Goal: Task Accomplishment & Management: Use online tool/utility

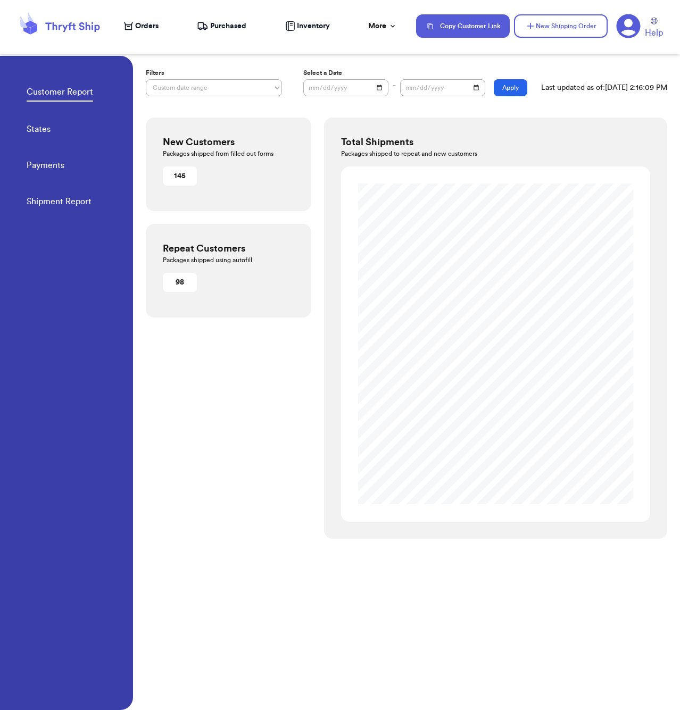
select select "CUSTOM"
click at [144, 24] on span "Orders" at bounding box center [146, 26] width 23 height 11
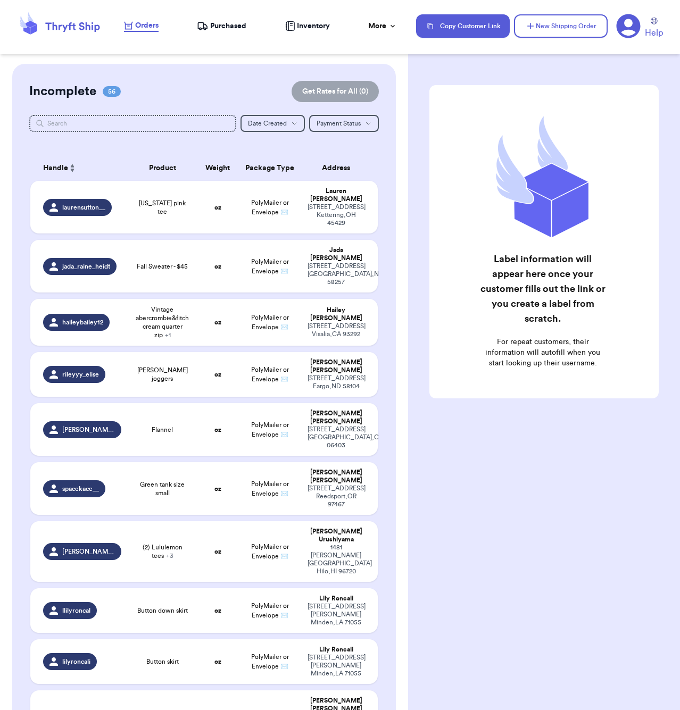
click at [156, 121] on input "text" at bounding box center [132, 123] width 207 height 17
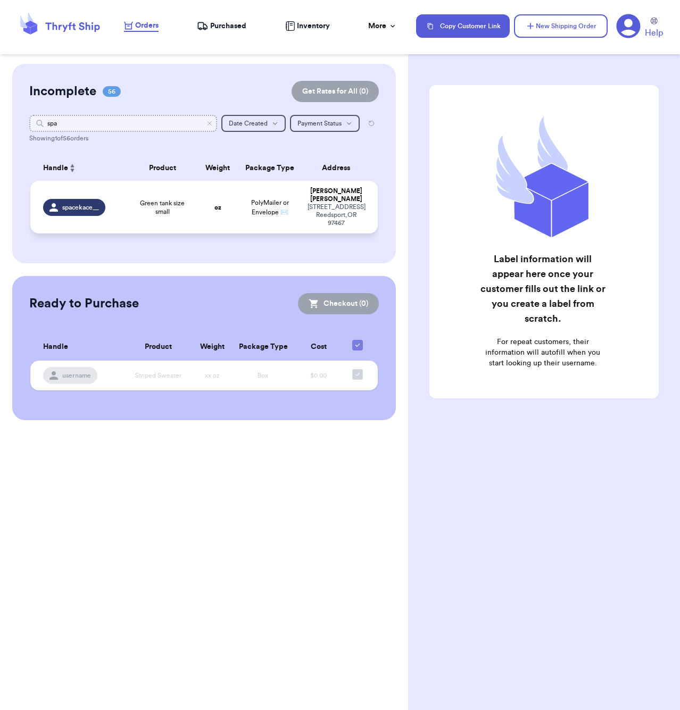
type input "spa"
click at [168, 216] on span "Green tank size small" at bounding box center [162, 207] width 57 height 17
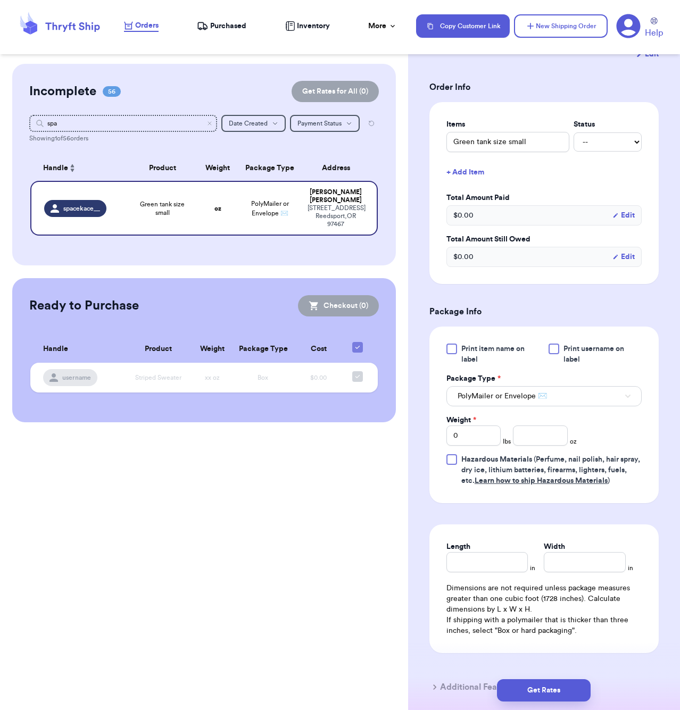
scroll to position [252, 0]
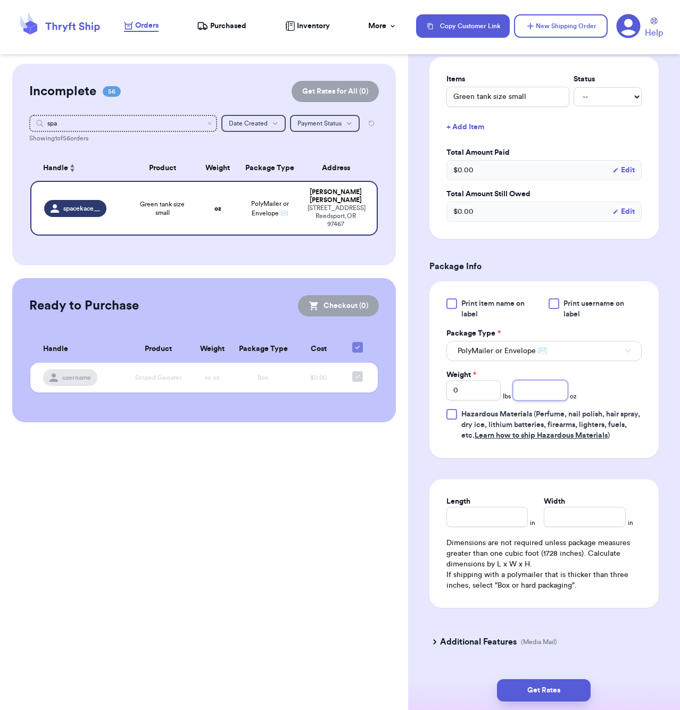
click at [541, 390] on input "number" at bounding box center [540, 390] width 54 height 20
type input "4.9"
click at [491, 523] on input "Length" at bounding box center [487, 516] width 82 height 20
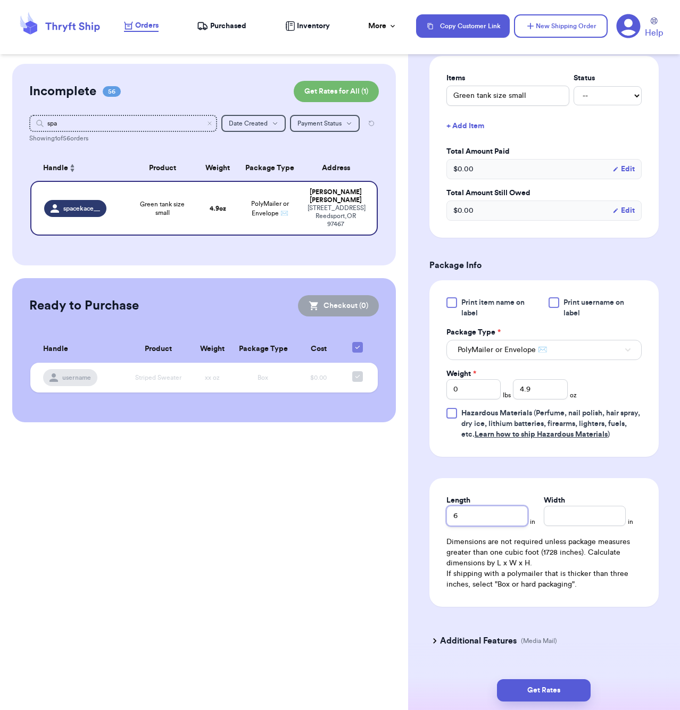
type input "6"
type input "3"
click at [481, 517] on input "6" at bounding box center [487, 516] width 82 height 20
type input "5"
click at [556, 680] on button "Get Rates" at bounding box center [544, 690] width 94 height 22
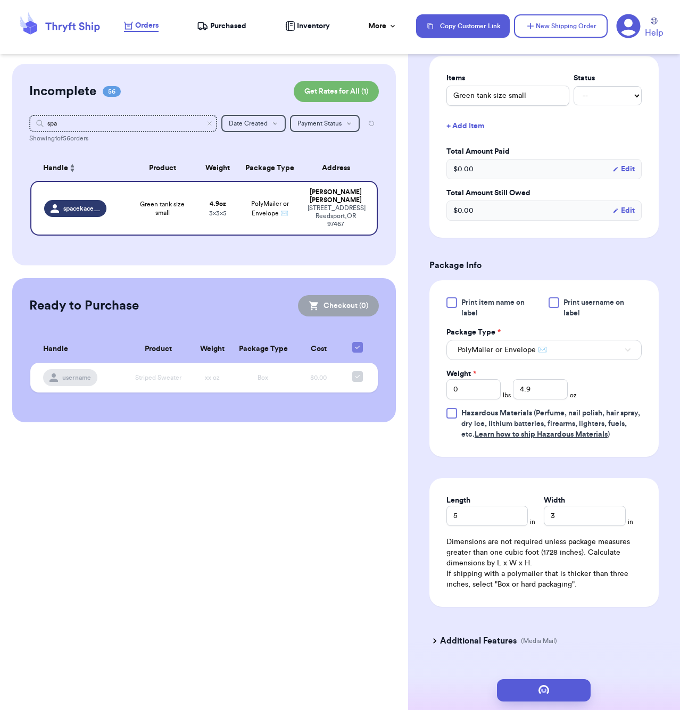
scroll to position [0, 0]
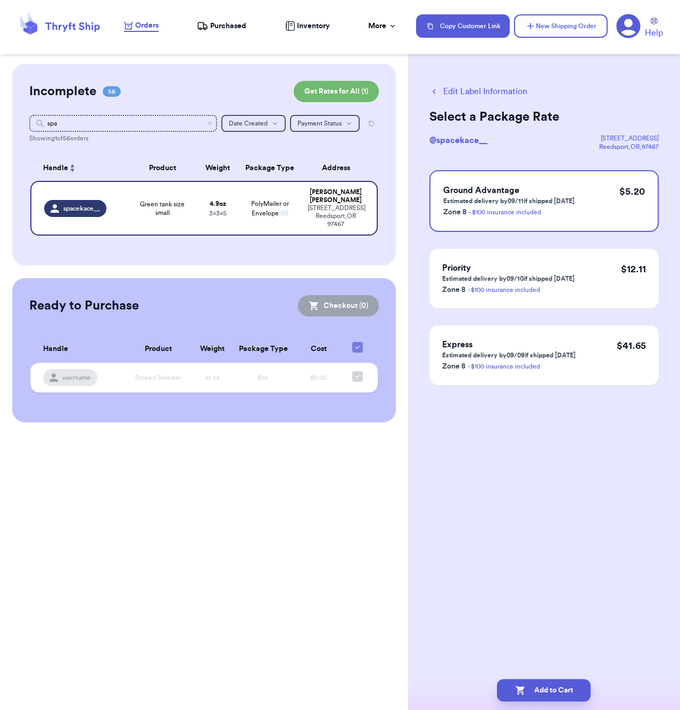
drag, startPoint x: 572, startPoint y: 688, endPoint x: 576, endPoint y: 657, distance: 31.6
click at [572, 688] on button "Add to Cart" at bounding box center [544, 690] width 94 height 22
checkbox input "true"
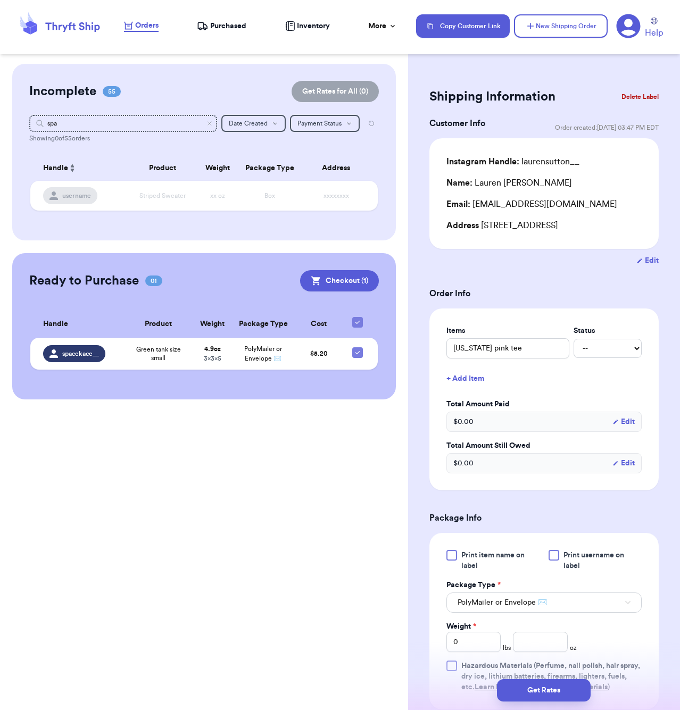
click at [551, 79] on div "Shipping Information Delete Label Customer Info Order created: [DATE] 03:47 PM …" at bounding box center [544, 526] width 272 height 925
click at [140, 124] on input "spa" at bounding box center [123, 123] width 188 height 17
type input "[PERSON_NAME]"
click at [141, 121] on input "[PERSON_NAME]" at bounding box center [123, 123] width 188 height 17
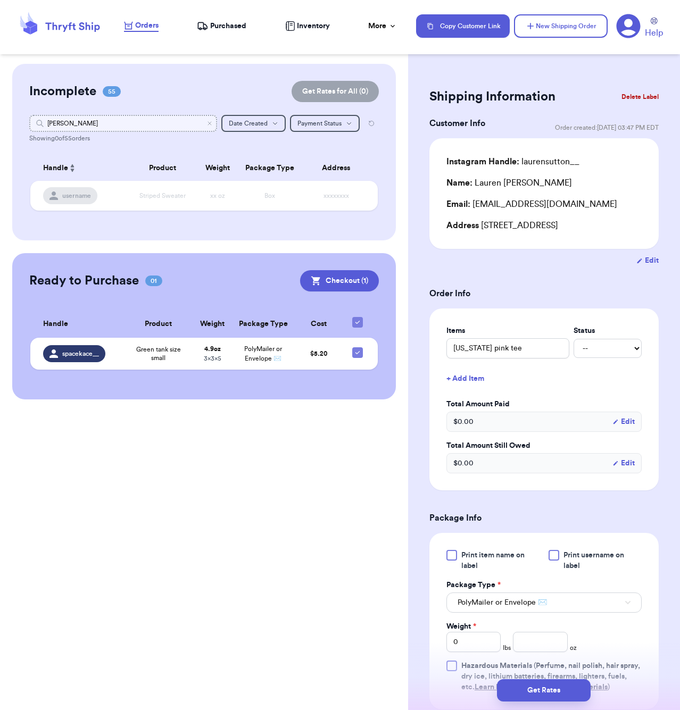
click at [141, 121] on input "[PERSON_NAME]" at bounding box center [123, 123] width 188 height 17
type input "="
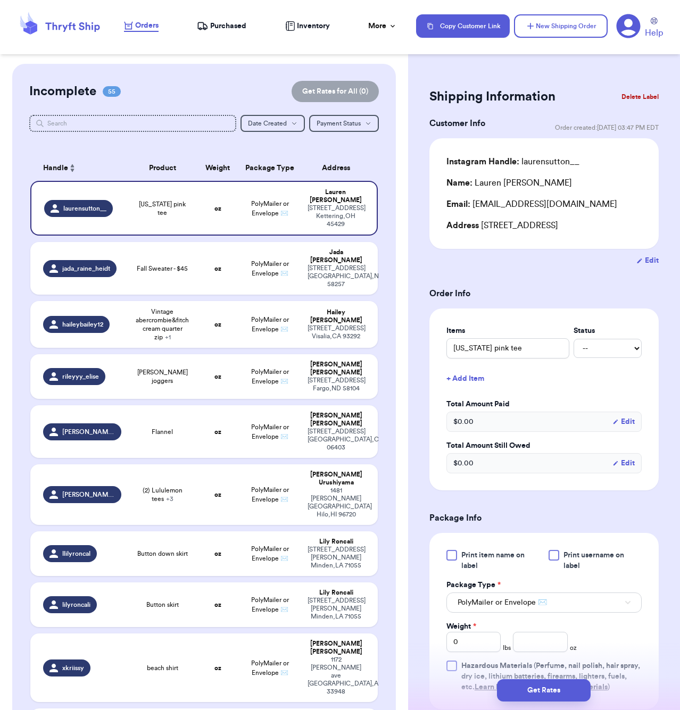
click at [596, 74] on div "Shipping Information Delete Label Customer Info Order created: [DATE] 03:47 PM …" at bounding box center [544, 526] width 272 height 925
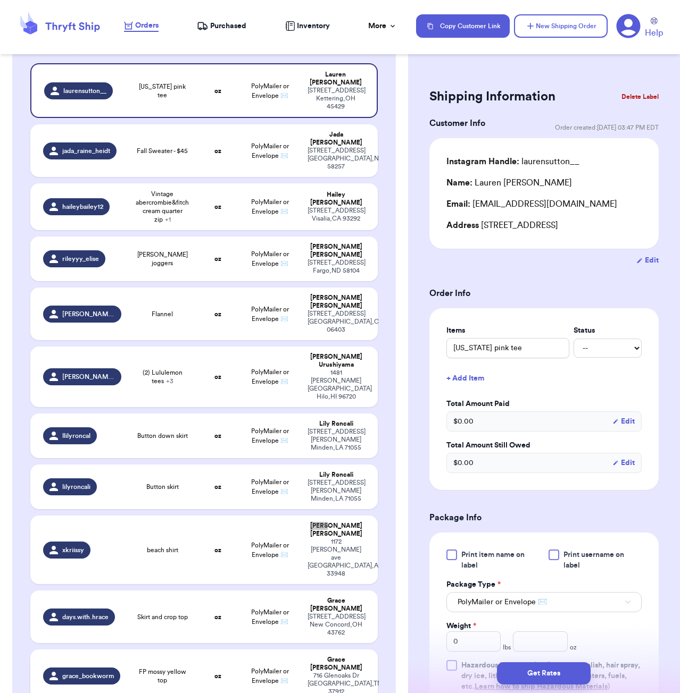
scroll to position [120, 0]
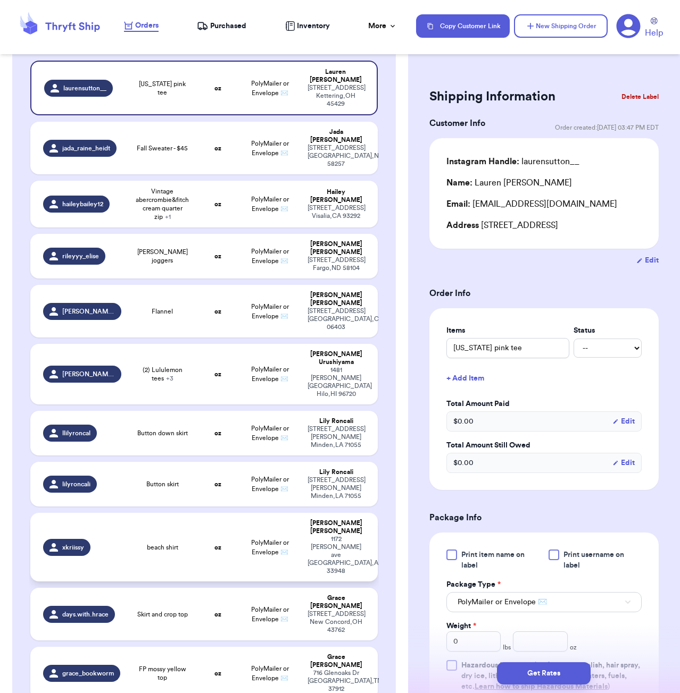
click at [196, 513] on td "beach shirt" at bounding box center [163, 547] width 70 height 69
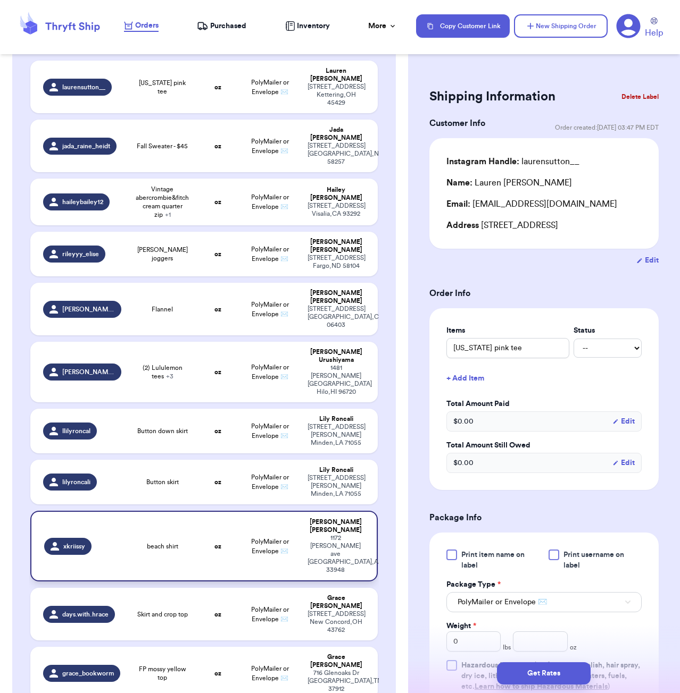
type input "beach shirt"
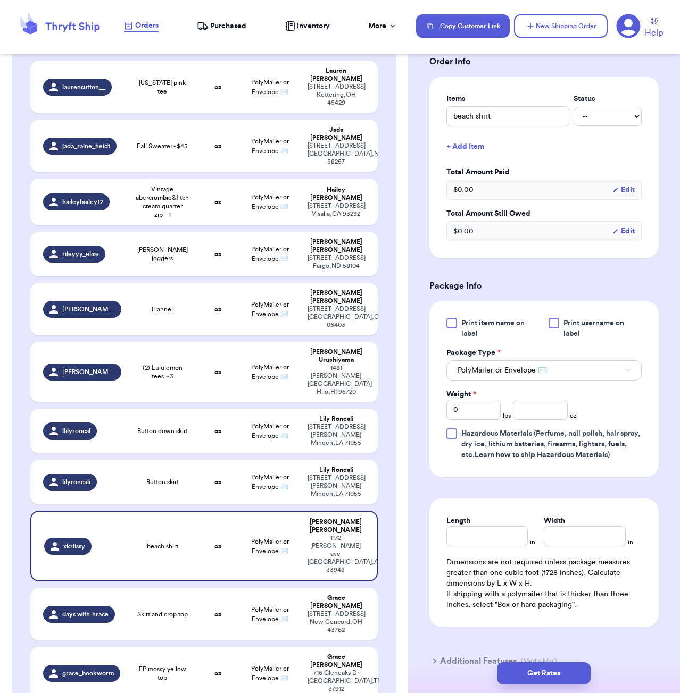
scroll to position [277, 0]
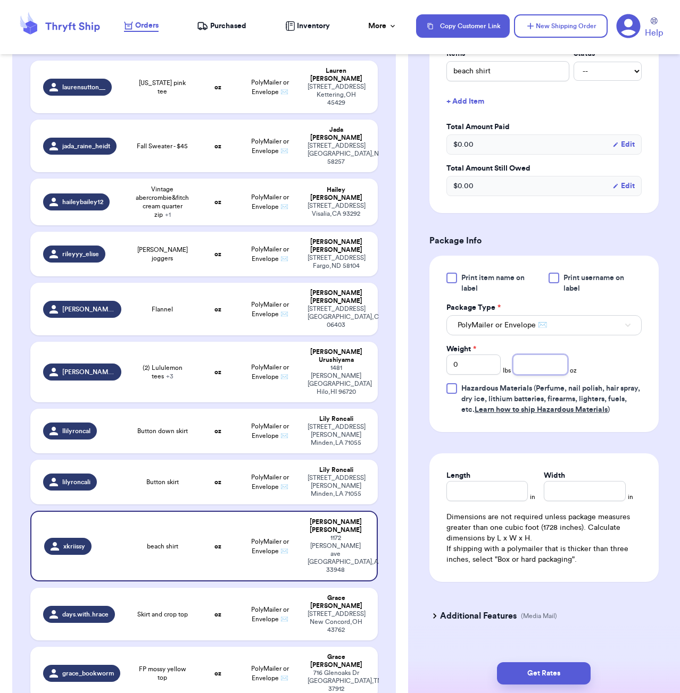
click at [534, 365] on input "number" at bounding box center [540, 365] width 54 height 20
type input "4"
click at [492, 492] on input "Length" at bounding box center [487, 491] width 82 height 20
type input "5"
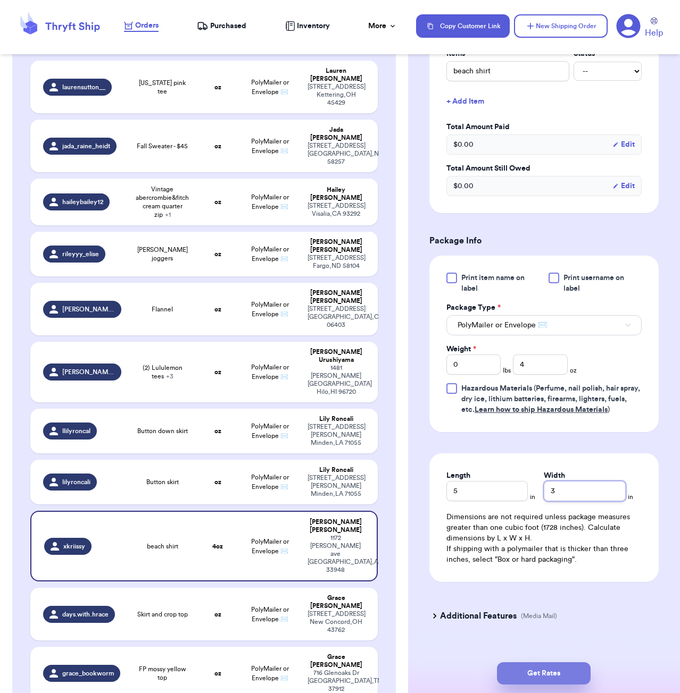
type input "3"
click at [567, 679] on button "Get Rates" at bounding box center [544, 674] width 94 height 22
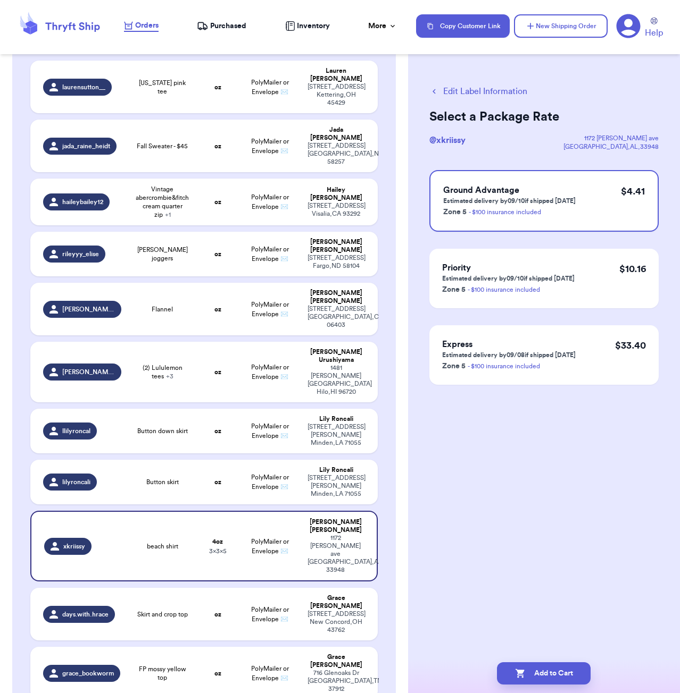
scroll to position [0, 0]
click at [547, 676] on button "Add to Cart" at bounding box center [544, 674] width 94 height 22
checkbox input "true"
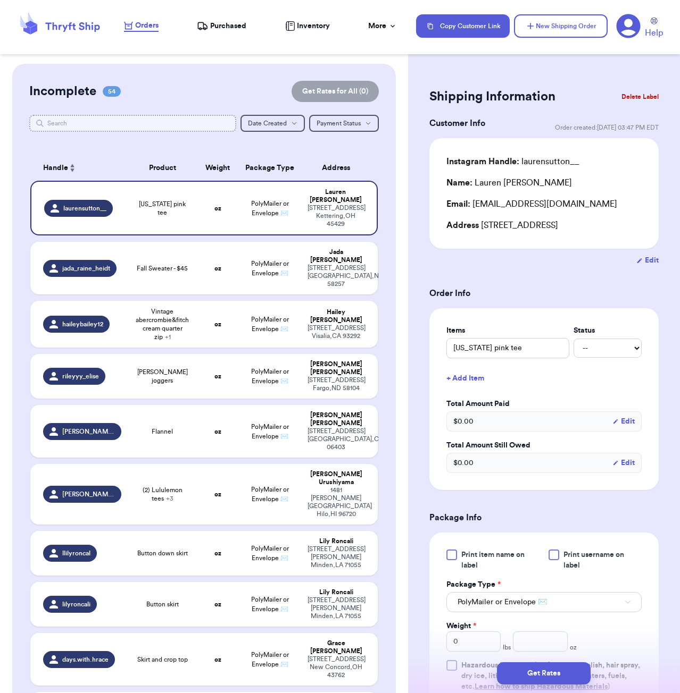
click at [144, 127] on input "text" at bounding box center [132, 123] width 207 height 17
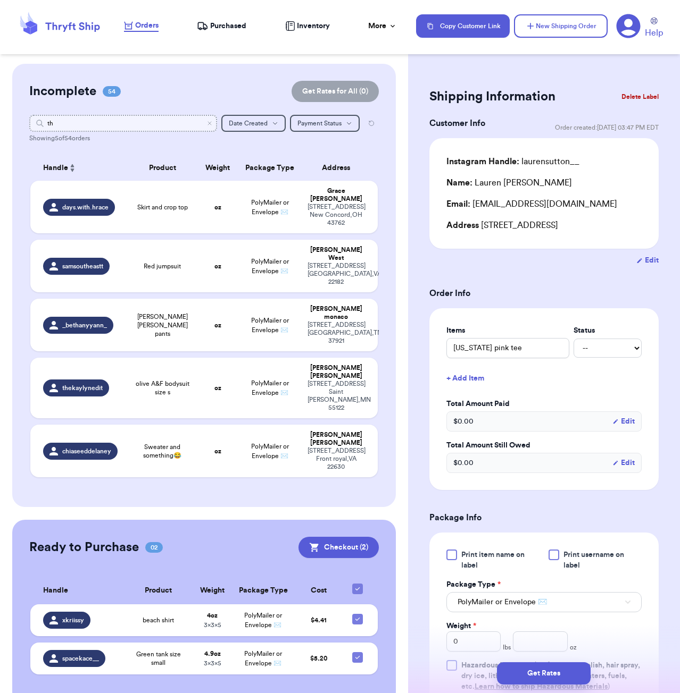
type input "t"
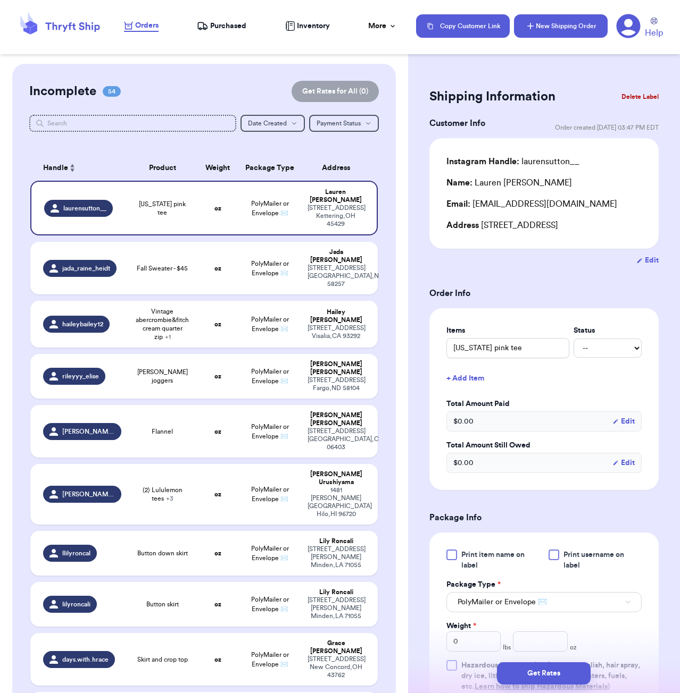
click at [549, 29] on button "New Shipping Order" at bounding box center [561, 25] width 94 height 23
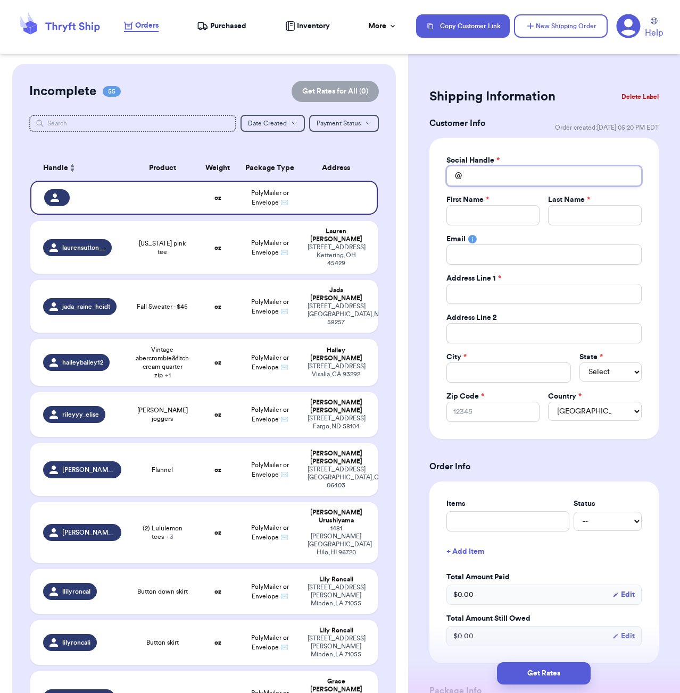
click at [475, 177] on input "Total Amount Paid" at bounding box center [543, 176] width 195 height 20
type input "t"
type input "th"
type input "the"
type input "theo"
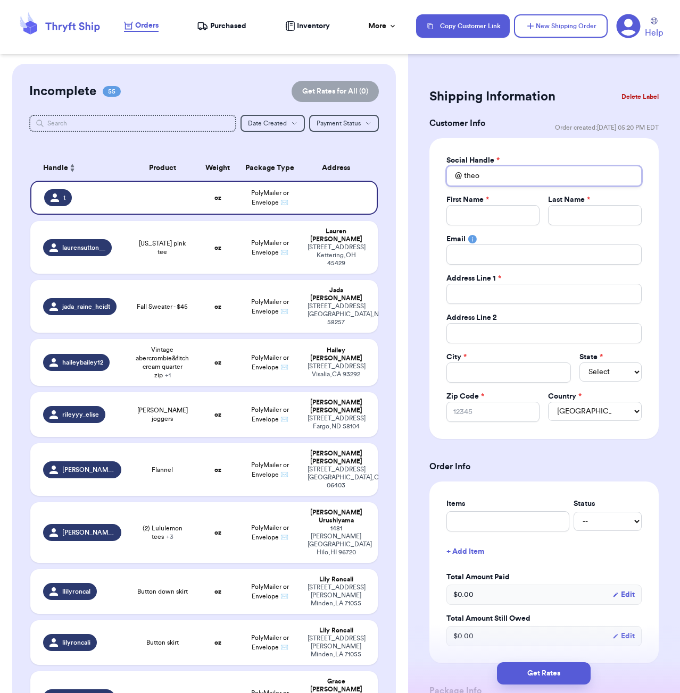
type input "theot"
type input "theoth"
type input "theothe"
type input "theother"
type input "theothers"
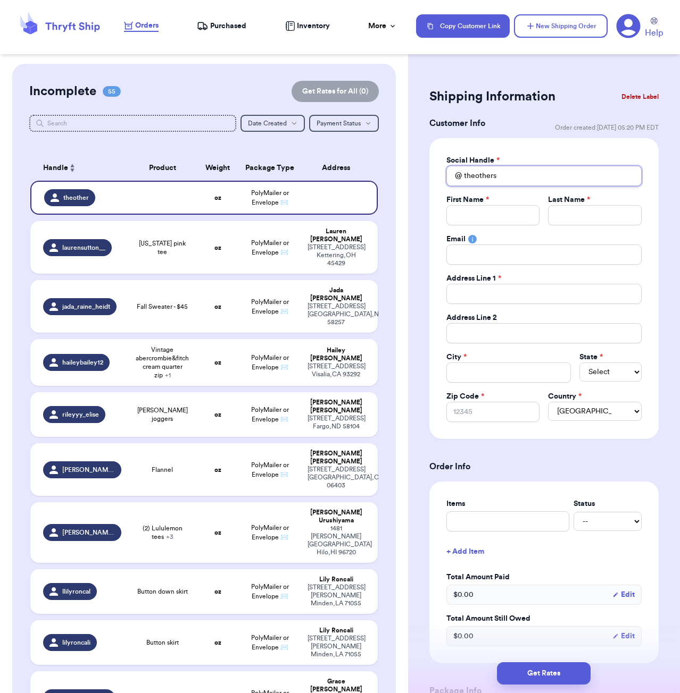
type input "theothersi"
type input "theothersis"
type input "[DEMOGRAPHIC_DATA]"
type input "theothersister"
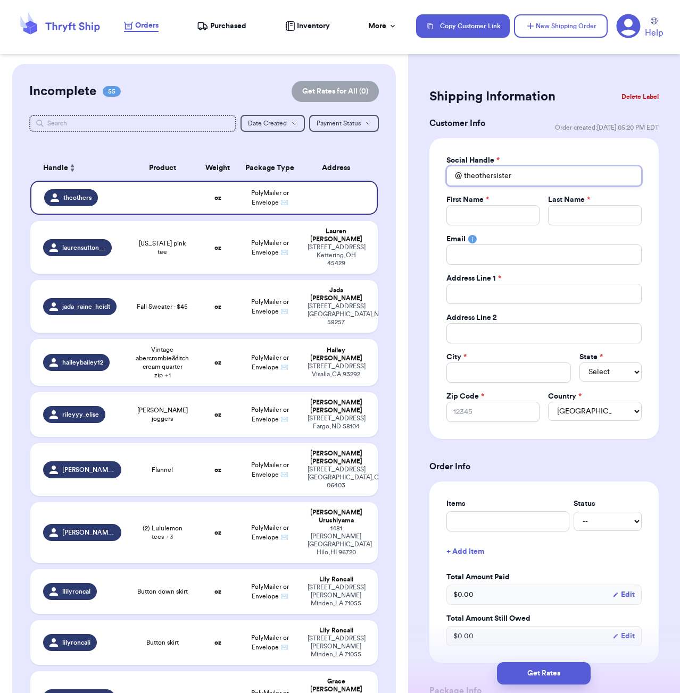
type input "theothersisters"
type input "theothersistersc"
type input "theothersisterscl"
type input "theothersistersclo"
type input "theothersistersclot"
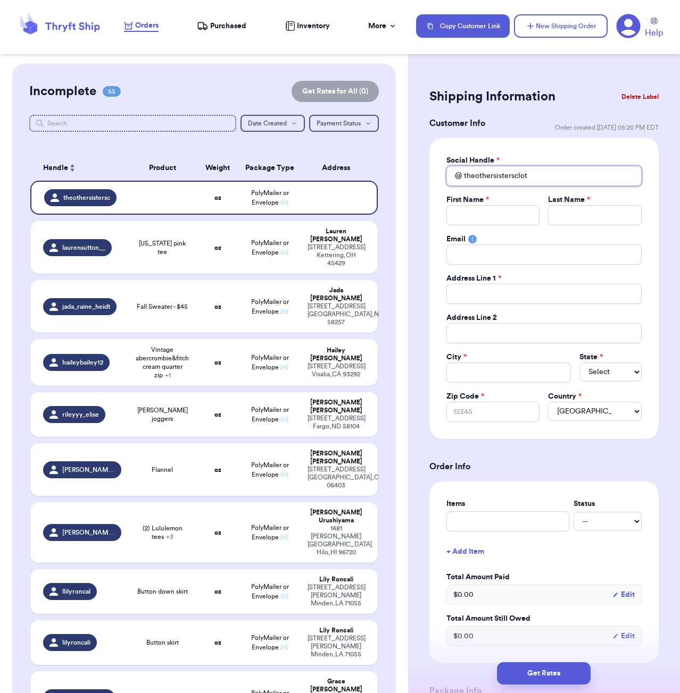
type input "theothersistersclo"
type input "theothersistersclos"
type input "theothersistersclose"
type input "theothersisterscloset"
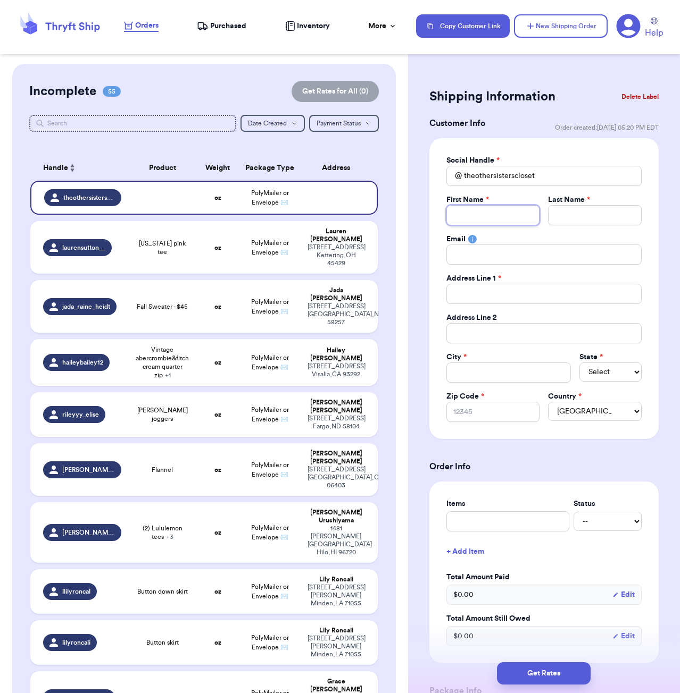
type input "H"
type input "K"
type input "Ka"
type input "[PERSON_NAME]"
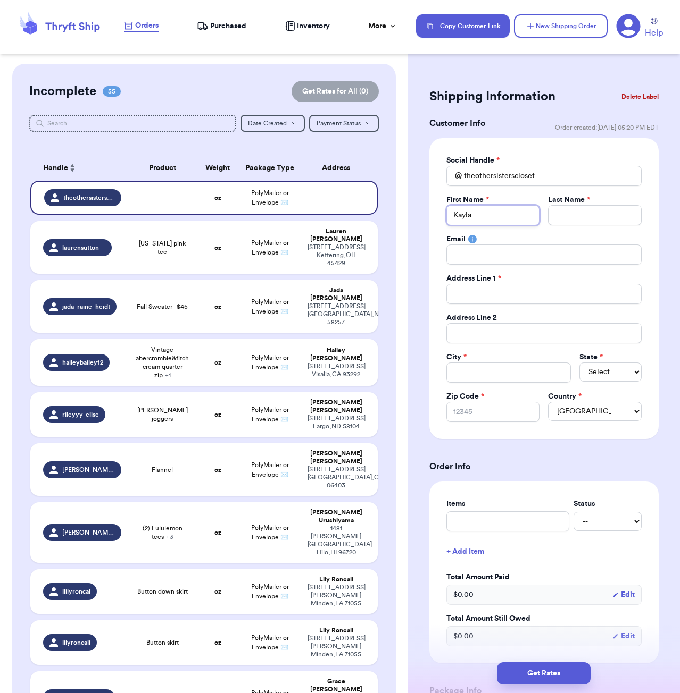
type input "Kayla"
type input "a"
type input "am"
type input "a"
type input "m"
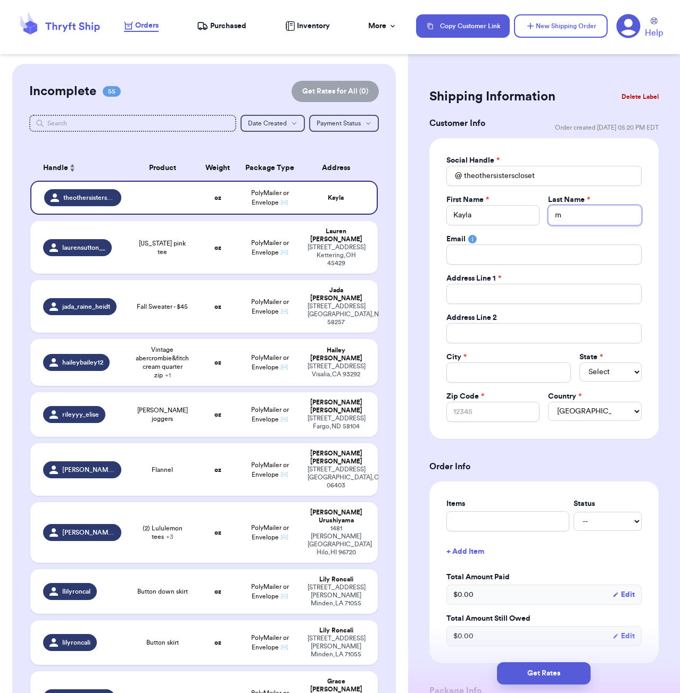
type input "mO"
type input "m"
type input "M"
type input "Mo"
type input "Mou"
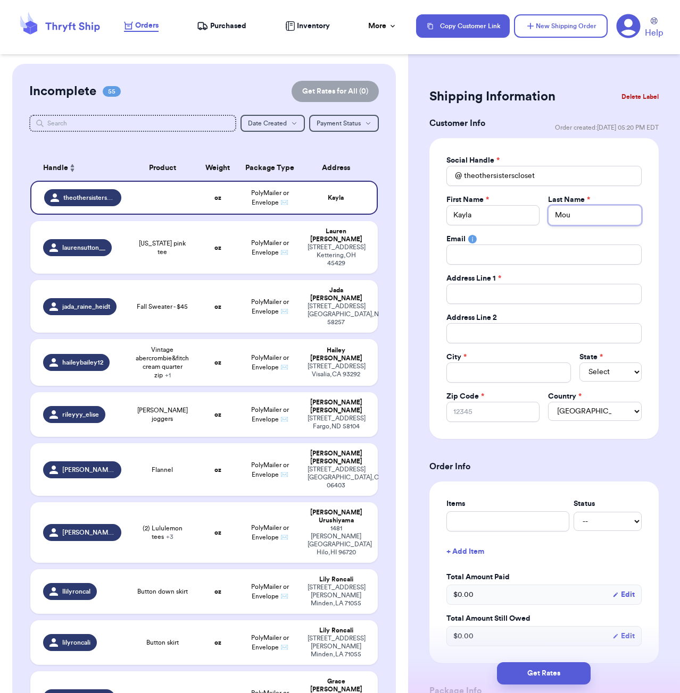
type input "Mout"
type input "Mouth"
type input "Mout"
type input "Mou"
type input "Mouu"
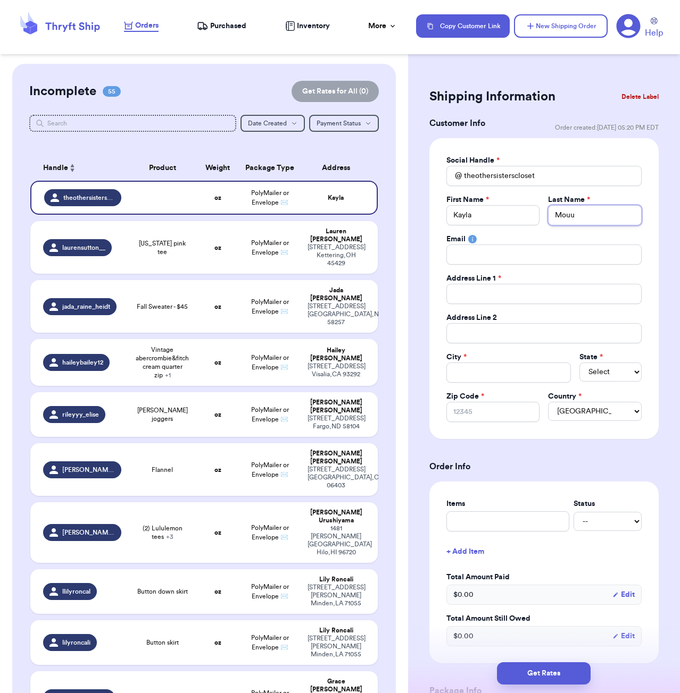
type input "Mouul"
type input "Mouult"
type input "Mouul"
type input "Mouu"
type input "Mou"
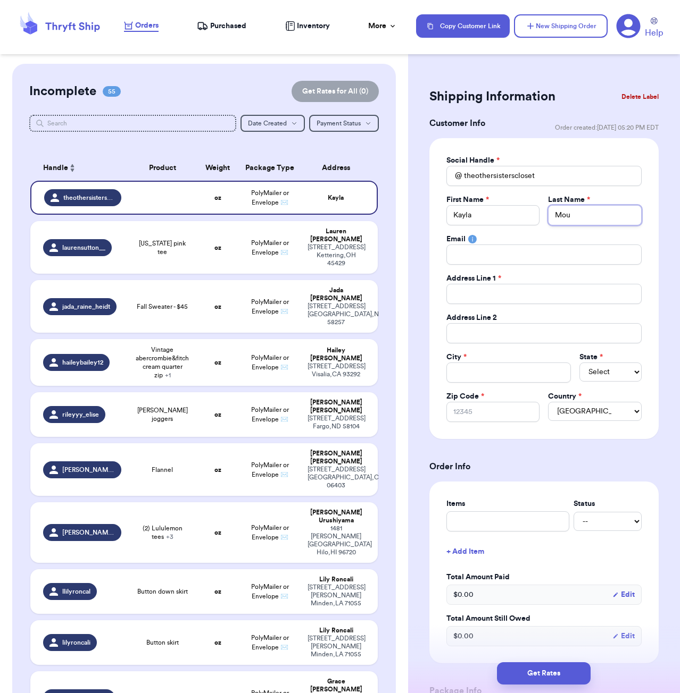
type input "[PERSON_NAME]"
type input "Moult"
type input "Moulth"
type input "Moulthr"
type input "Moulthro"
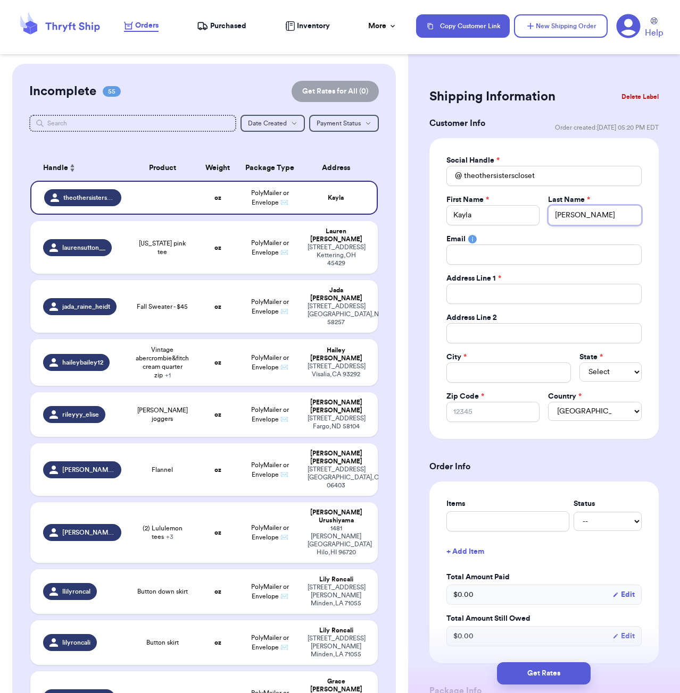
type input "[PERSON_NAME]"
type input "1"
type input "13"
type input "131"
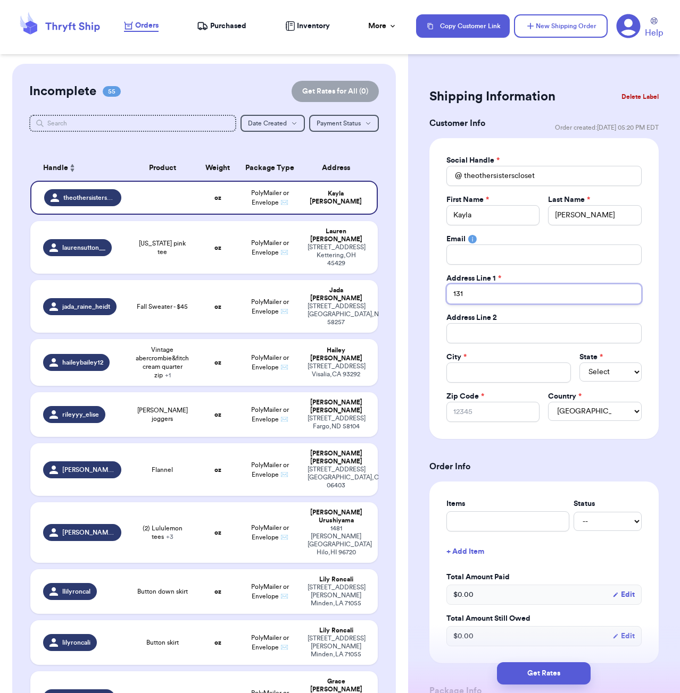
type input "131 W"
type input "131 Wa"
type input "131 Wat"
type input "131 Wate"
type input "131 Water"
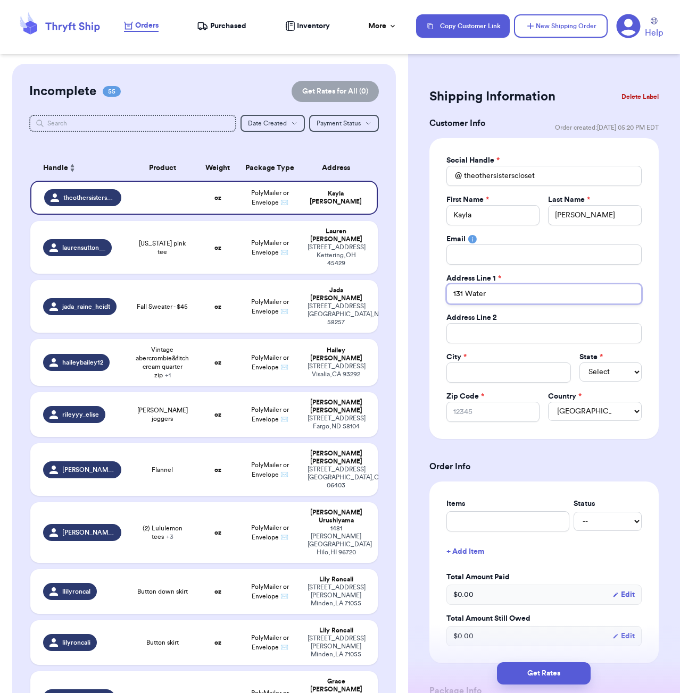
type input "131 Waterl"
type input "131 Waterly"
type input "131 Waterlyn"
type input "131 Waterlynn"
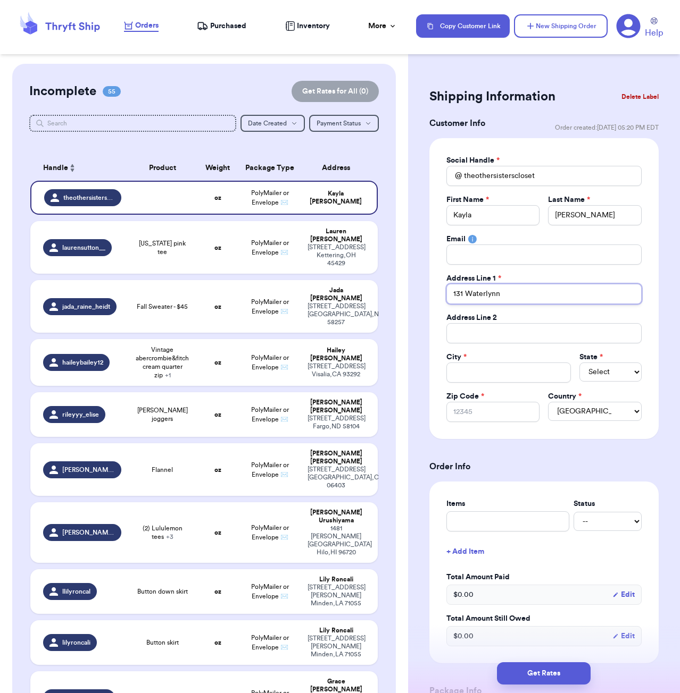
type input "[STREET_ADDRESS]"
type input "131 Waterlynn Ri"
type input "[STREET_ADDRESS]"
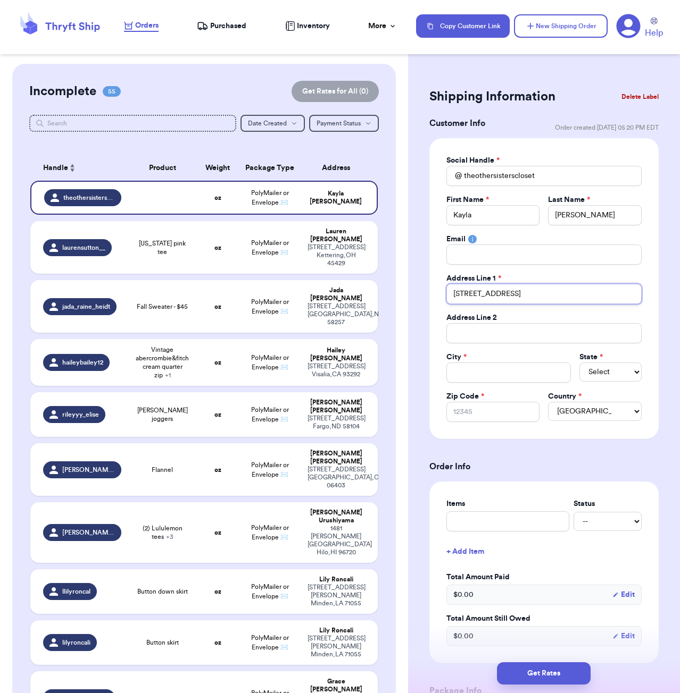
type input "[STREET_ADDRESS]"
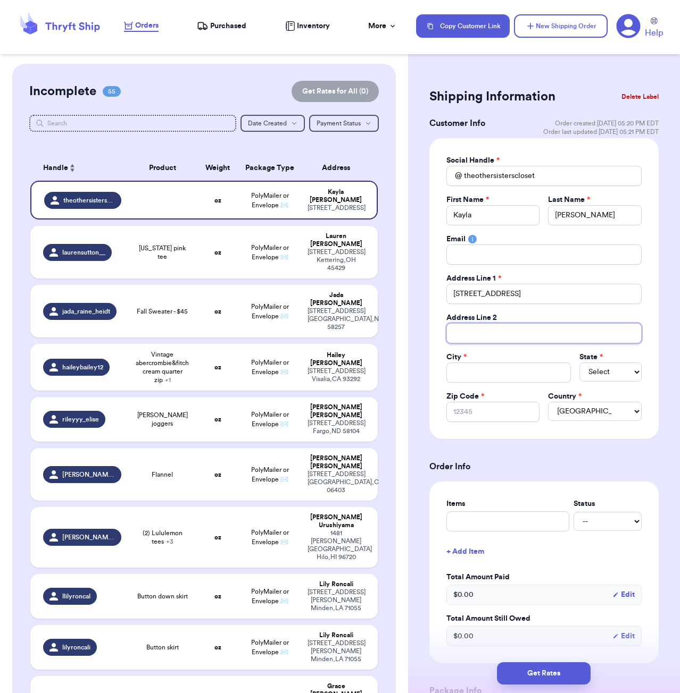
type input "A"
type input "Ap"
type input "Apa"
type input "Apar"
type input "Aparg"
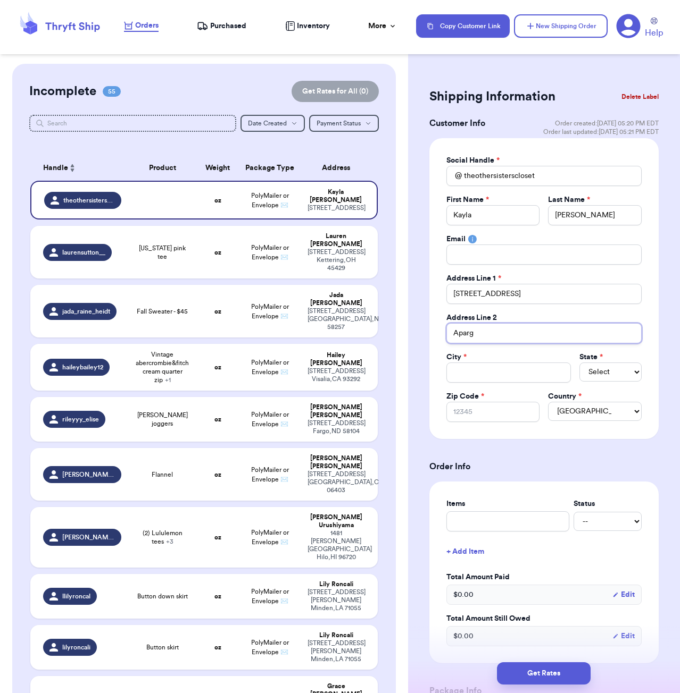
type input "Apargm"
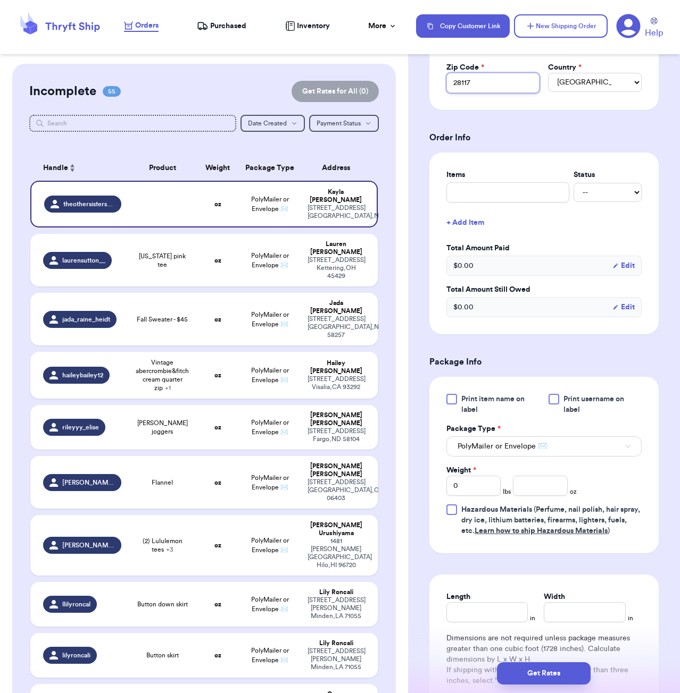
scroll to position [332, 0]
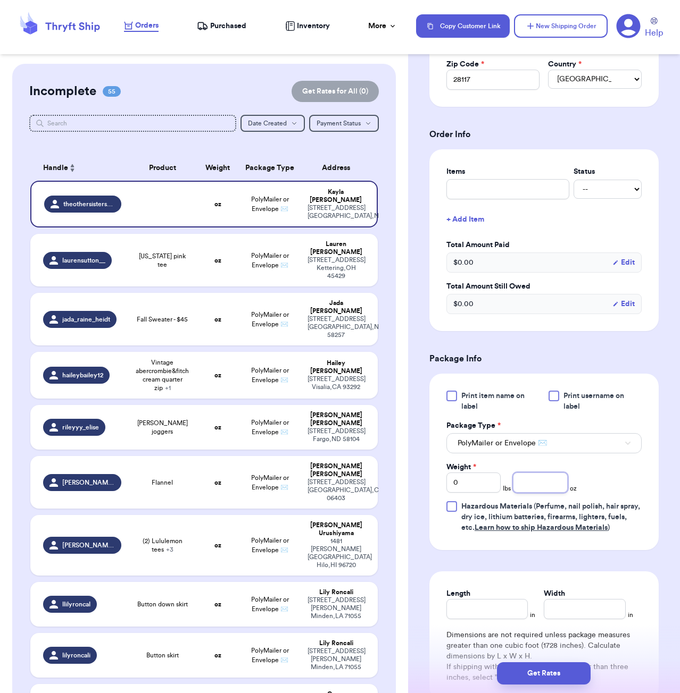
click at [536, 485] on input "number" at bounding box center [540, 483] width 54 height 20
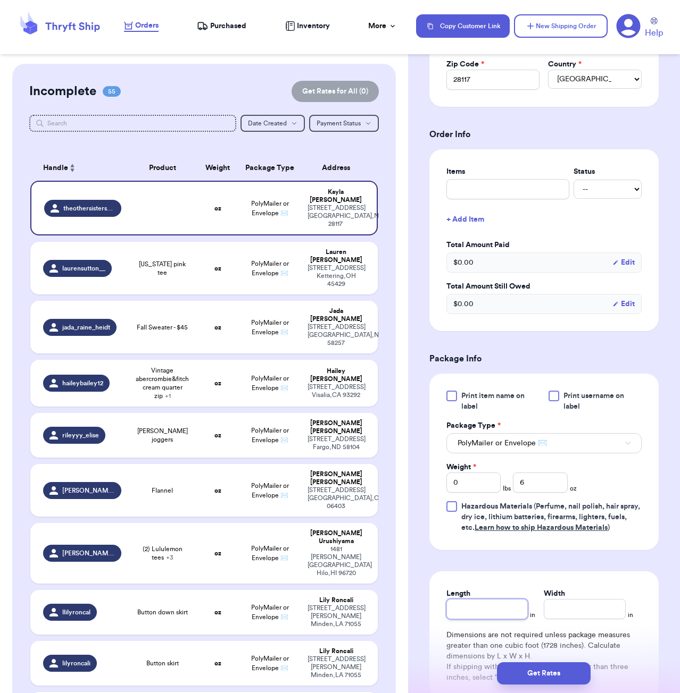
click at [482, 605] on input "Length" at bounding box center [487, 609] width 82 height 20
click at [565, 669] on button "Get Rates" at bounding box center [544, 674] width 94 height 22
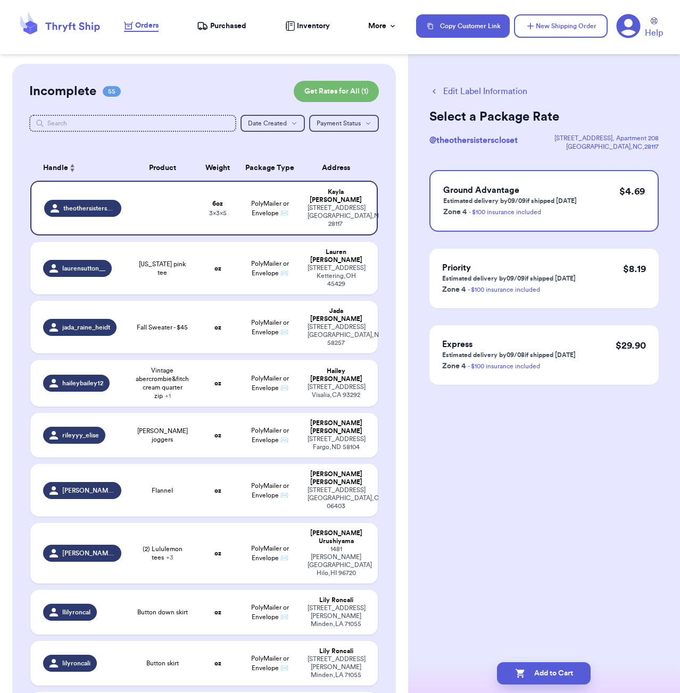
scroll to position [0, 0]
click at [563, 668] on button "Add to Cart" at bounding box center [544, 674] width 94 height 22
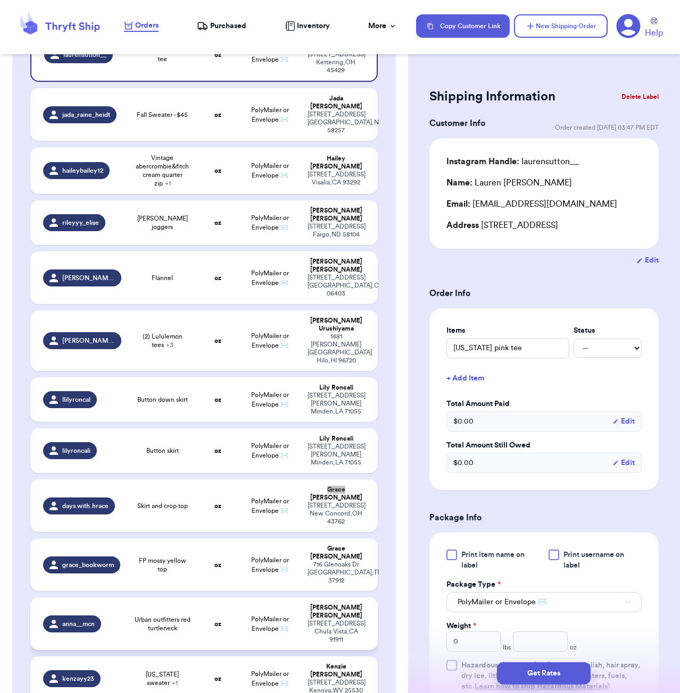
scroll to position [170, 0]
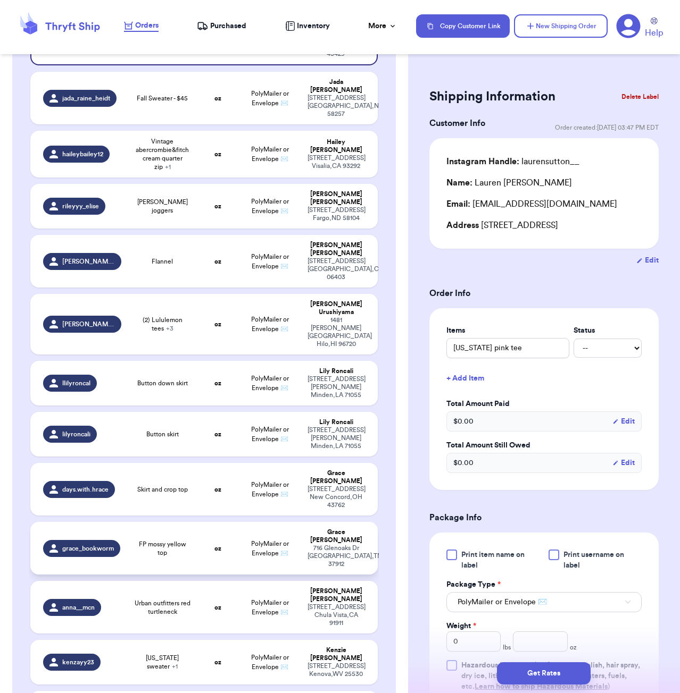
click at [189, 540] on span "FP mossy yellow top" at bounding box center [162, 548] width 57 height 17
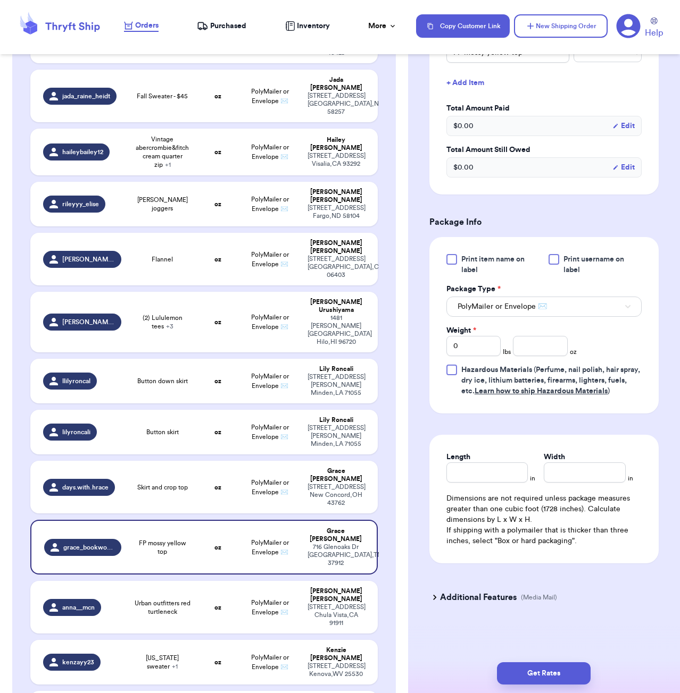
scroll to position [298, 0]
click at [550, 340] on input "number" at bounding box center [540, 346] width 54 height 20
click at [477, 484] on div "Length in Width in Dimensions are not required unless package measures greater …" at bounding box center [543, 499] width 229 height 129
click at [479, 480] on input "Length" at bounding box center [487, 473] width 82 height 20
click at [567, 678] on button "Get Rates" at bounding box center [544, 674] width 94 height 22
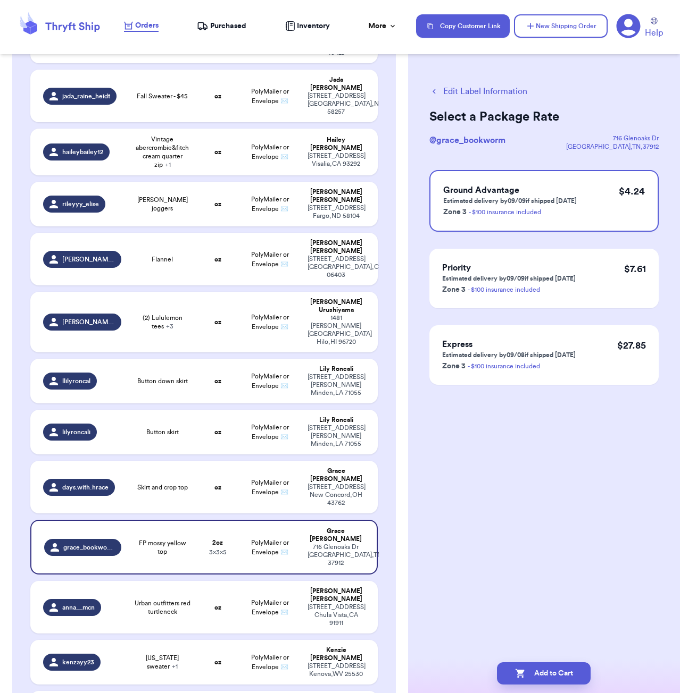
scroll to position [0, 0]
click at [552, 668] on button "Add to Cart" at bounding box center [544, 674] width 94 height 22
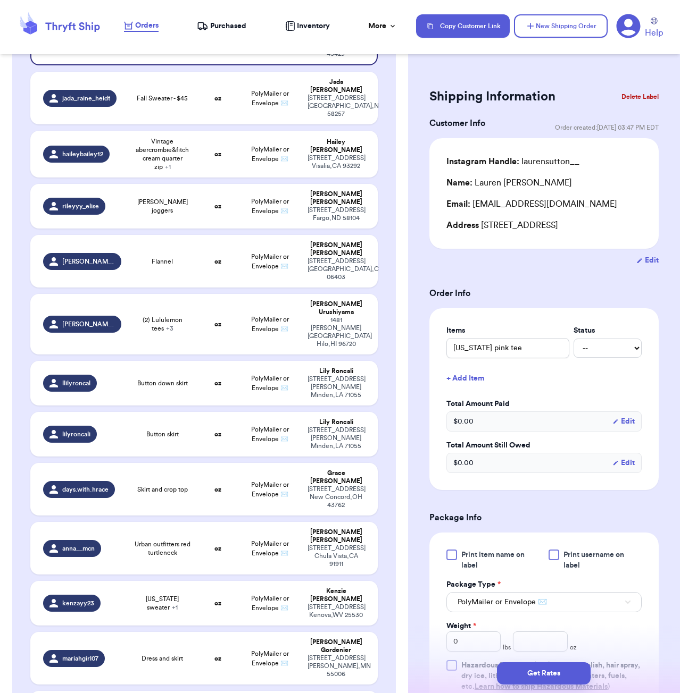
scroll to position [708, 0]
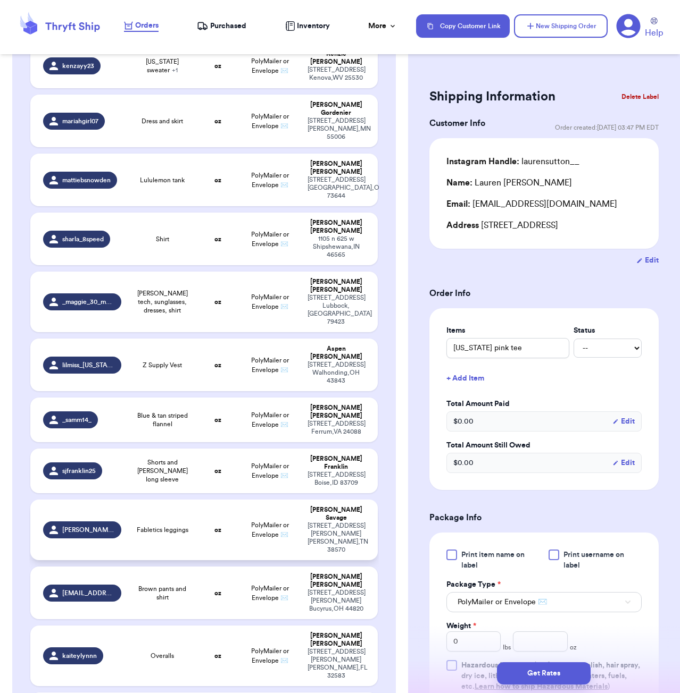
click at [211, 500] on td "oz" at bounding box center [217, 530] width 41 height 61
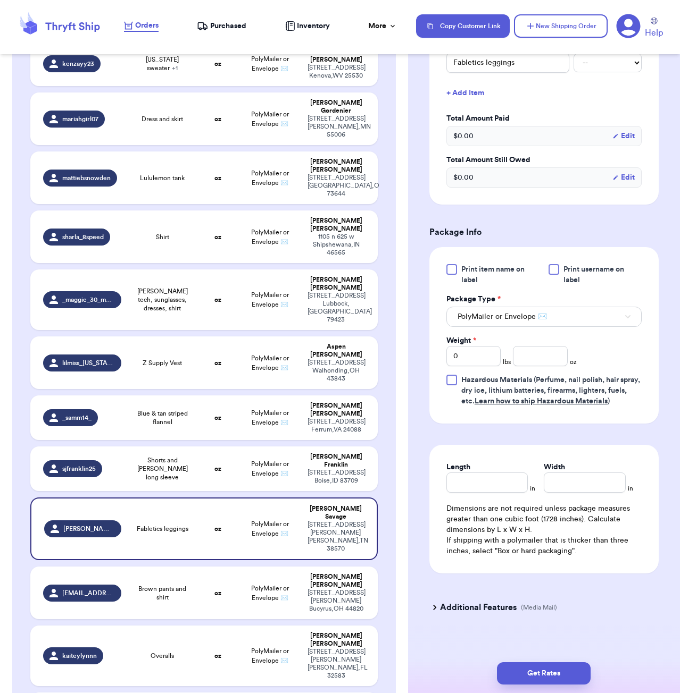
scroll to position [298, 0]
click at [533, 347] on input "number" at bounding box center [540, 357] width 54 height 20
click at [492, 477] on input "Length" at bounding box center [487, 483] width 82 height 20
click at [588, 680] on button "Get Rates" at bounding box center [544, 674] width 94 height 22
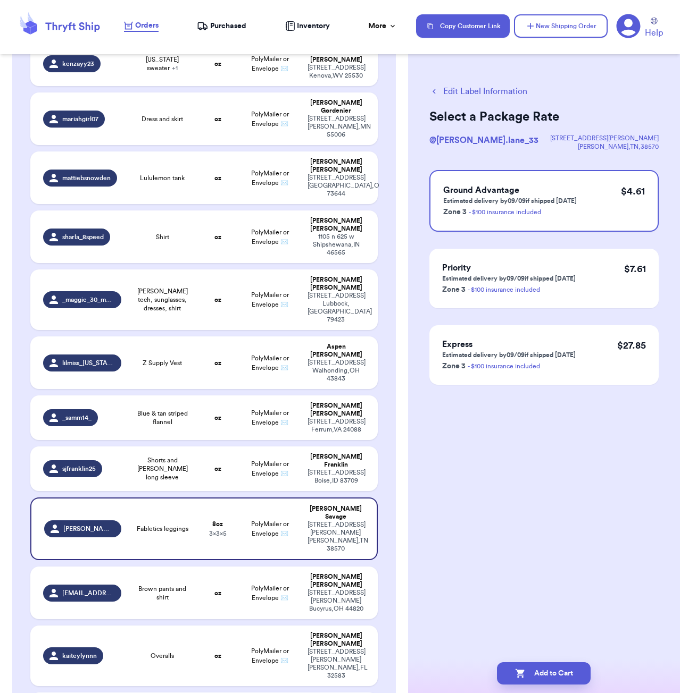
scroll to position [0, 0]
click at [571, 681] on button "Add to Cart" at bounding box center [544, 674] width 94 height 22
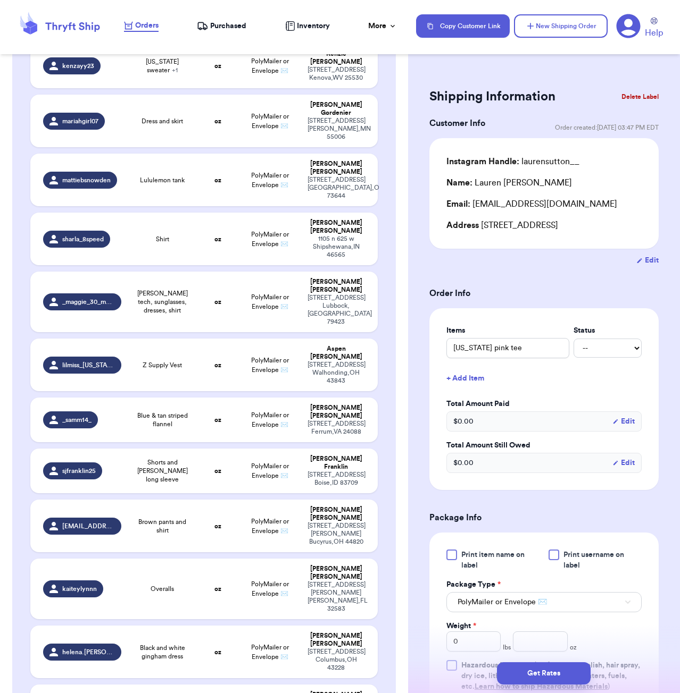
click at [577, 0] on html "Orders Purchased Inventory More Stats Completed Orders Copy Customer Link New S…" at bounding box center [340, 346] width 680 height 693
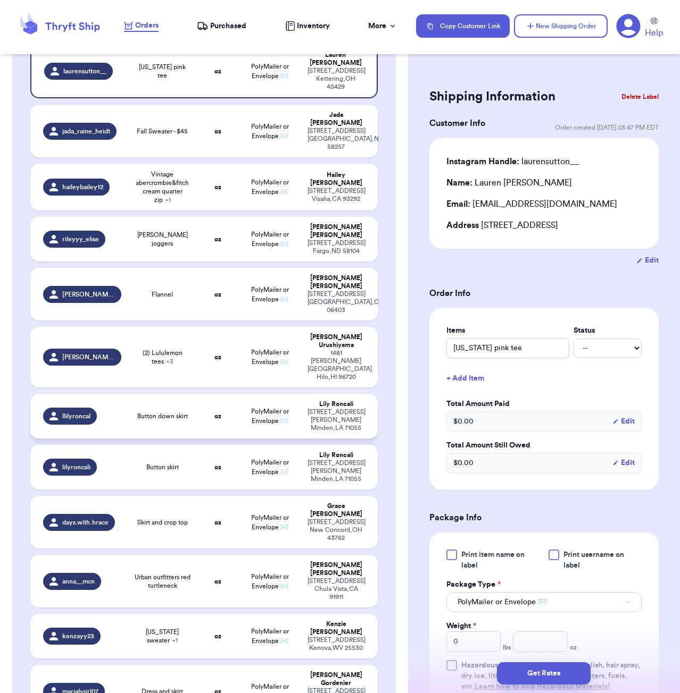
click at [176, 412] on span "Button down skirt" at bounding box center [162, 416] width 51 height 9
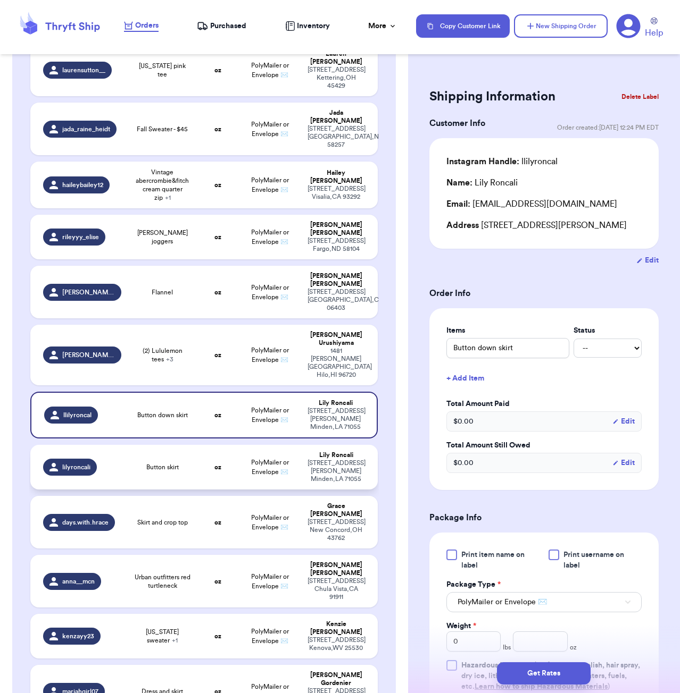
click at [182, 445] on td "Button skirt" at bounding box center [163, 467] width 70 height 45
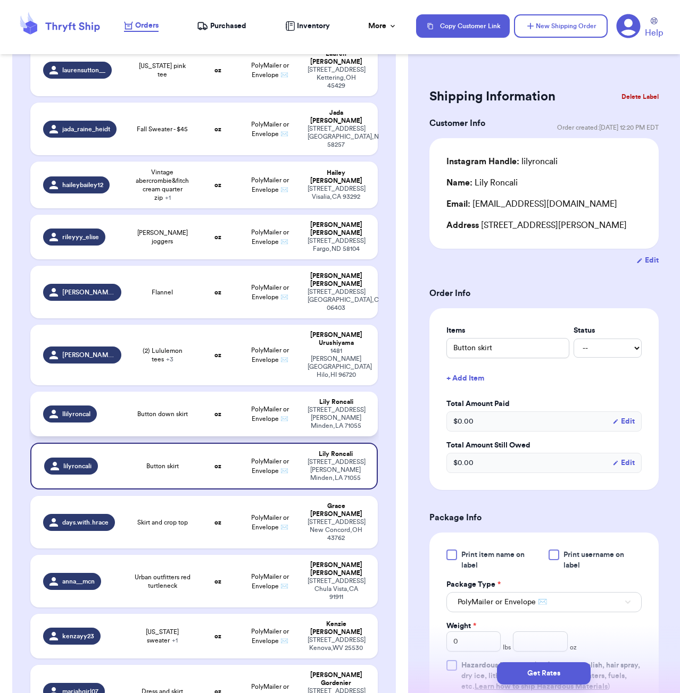
click at [182, 410] on span "Button down skirt" at bounding box center [162, 414] width 51 height 9
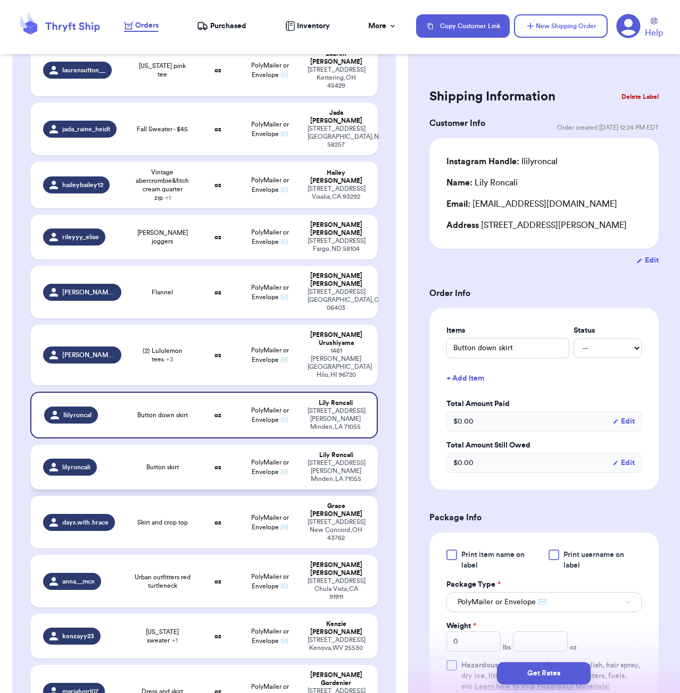
click at [183, 445] on td "Button skirt" at bounding box center [163, 467] width 70 height 45
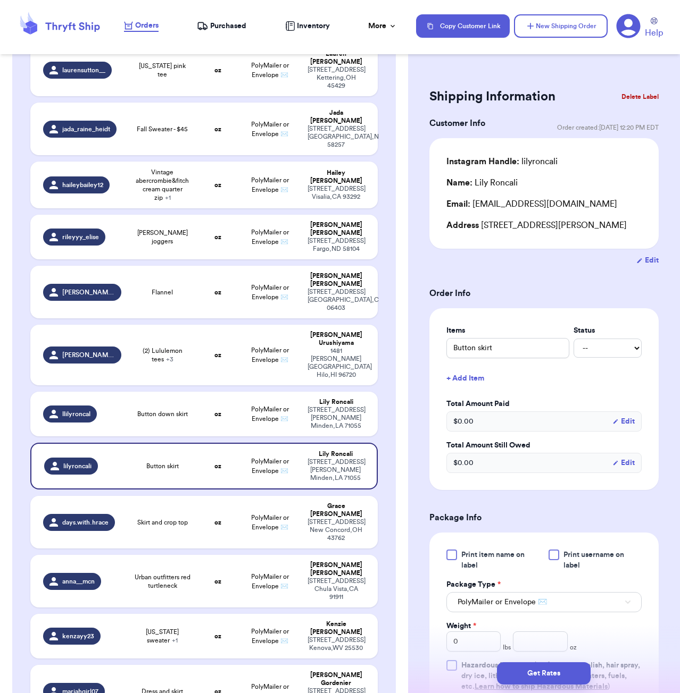
click at [627, 94] on button "Delete Label" at bounding box center [640, 96] width 46 height 23
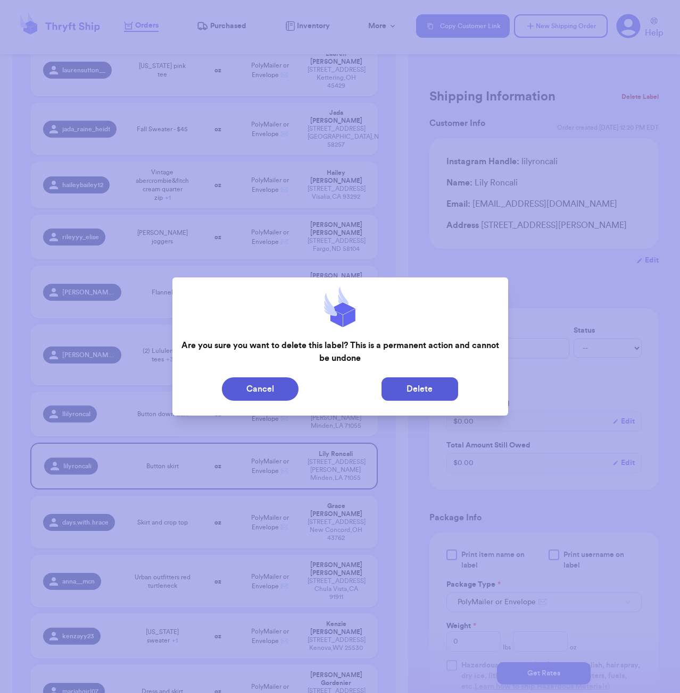
click at [411, 387] on button "Delete" at bounding box center [419, 389] width 77 height 23
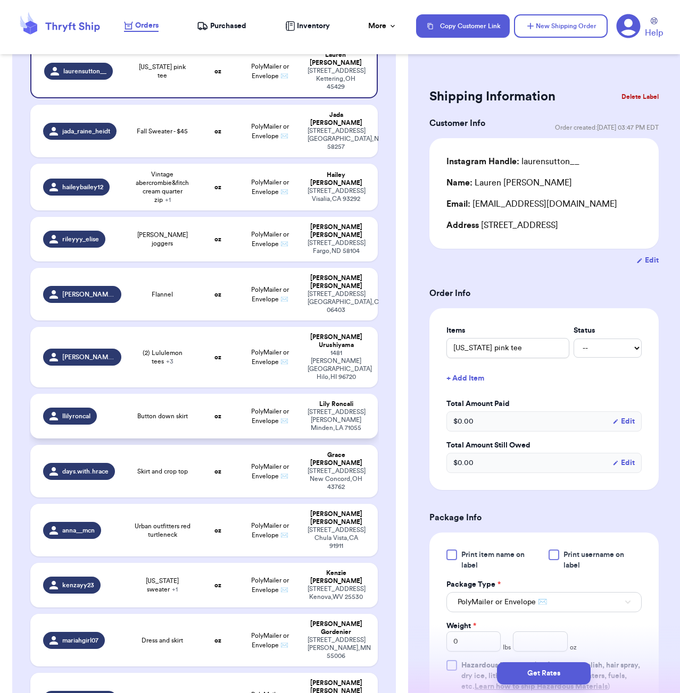
drag, startPoint x: 126, startPoint y: 373, endPoint x: 125, endPoint y: 363, distance: 10.1
click at [126, 394] on td "llilyroncal" at bounding box center [78, 416] width 97 height 45
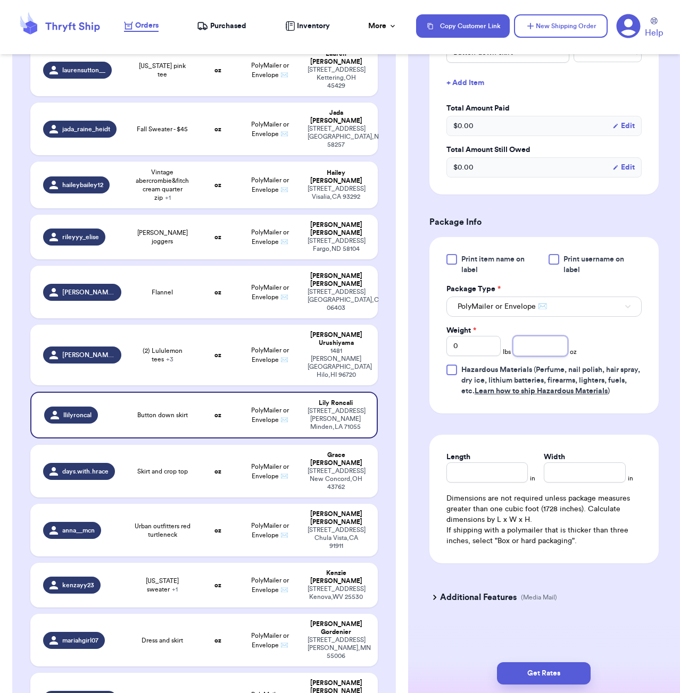
scroll to position [298, 0]
click at [541, 339] on input "number" at bounding box center [540, 346] width 54 height 20
drag, startPoint x: 485, startPoint y: 489, endPoint x: 494, endPoint y: 478, distance: 14.0
click at [488, 488] on div "Length in Width in Dimensions are not required unless package measures greater …" at bounding box center [543, 499] width 229 height 129
click at [494, 478] on input "Length" at bounding box center [487, 473] width 82 height 20
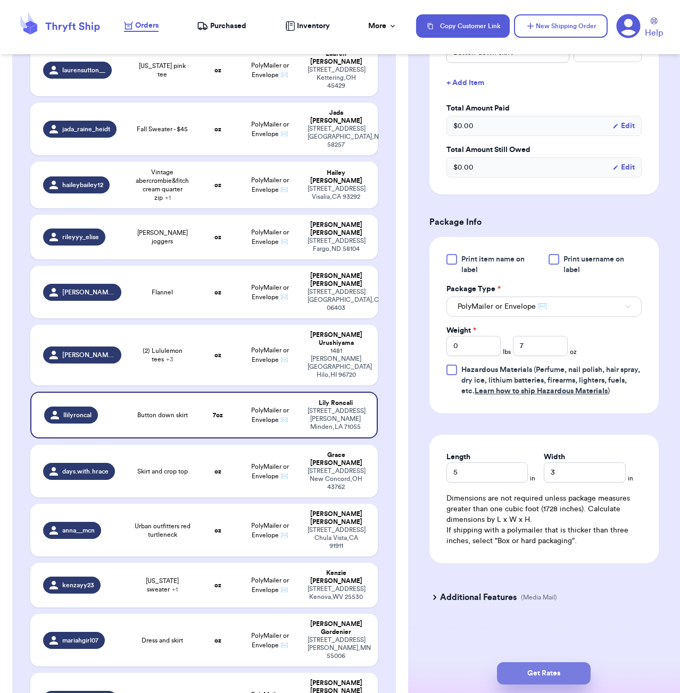
click at [564, 680] on button "Get Rates" at bounding box center [544, 674] width 94 height 22
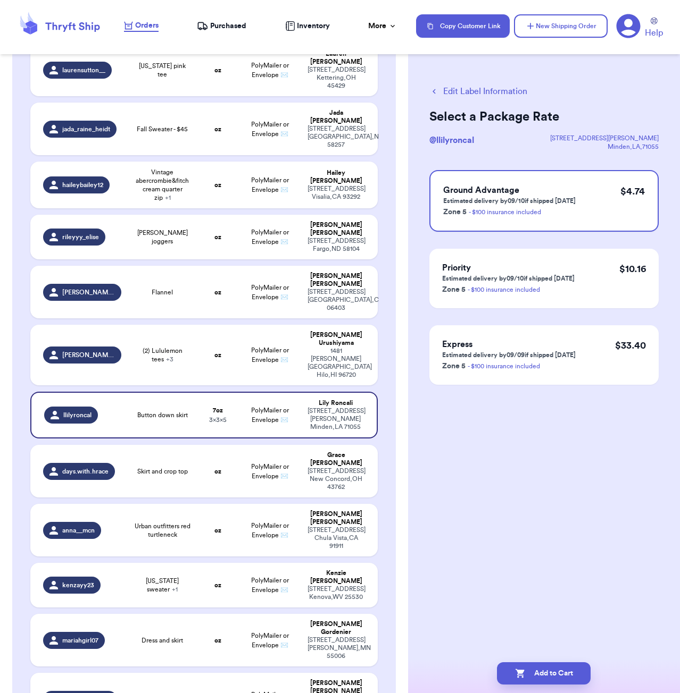
scroll to position [0, 0]
click at [557, 670] on button "Add to Cart" at bounding box center [544, 674] width 94 height 22
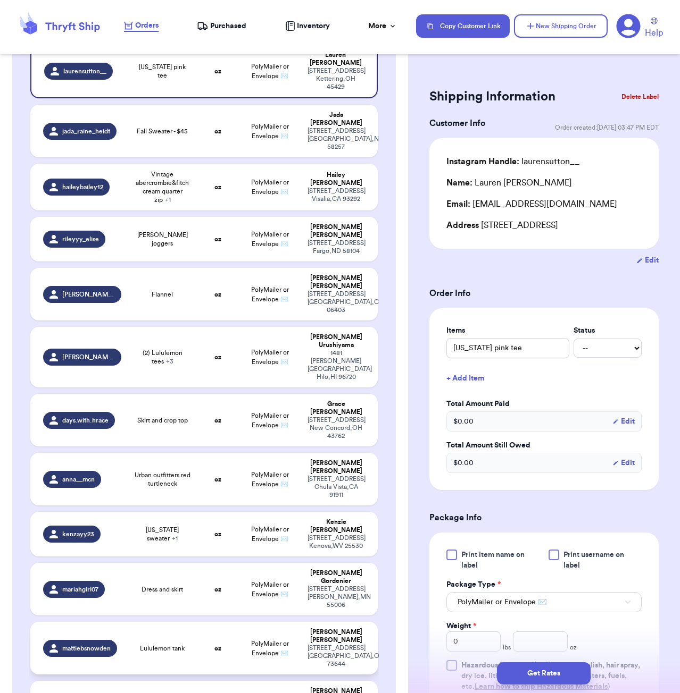
click at [171, 622] on td "Lululemon tank" at bounding box center [163, 648] width 70 height 53
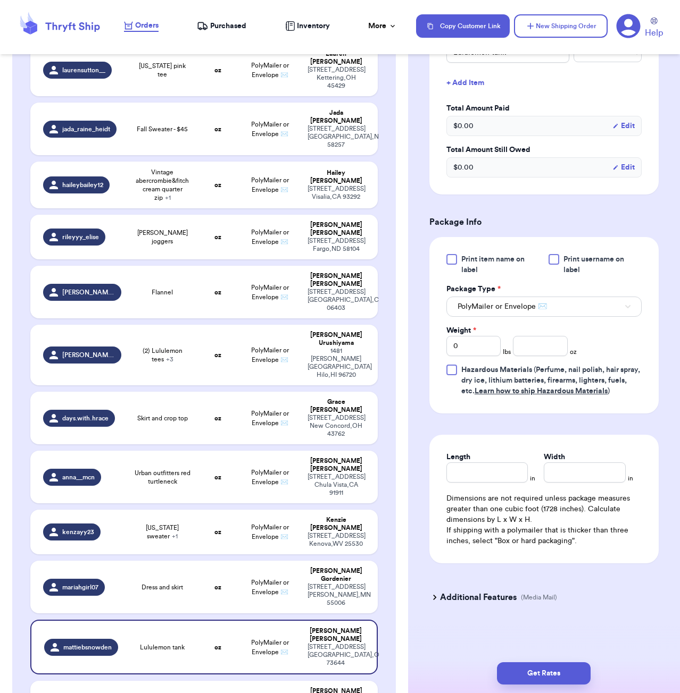
scroll to position [298, 0]
click at [529, 347] on input "number" at bounding box center [540, 346] width 54 height 20
click at [482, 466] on input "Length" at bounding box center [487, 473] width 82 height 20
drag, startPoint x: 572, startPoint y: 668, endPoint x: 579, endPoint y: 658, distance: 12.7
click at [572, 668] on button "Get Rates" at bounding box center [544, 674] width 94 height 22
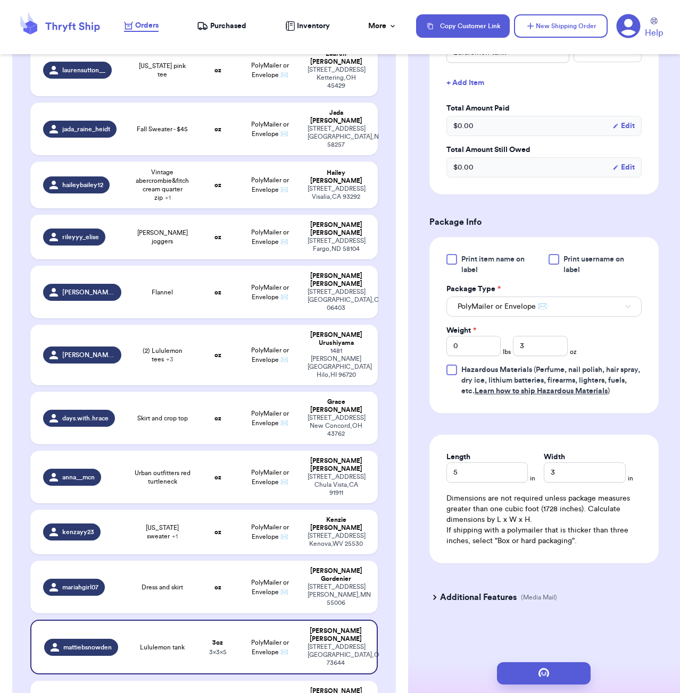
scroll to position [0, 0]
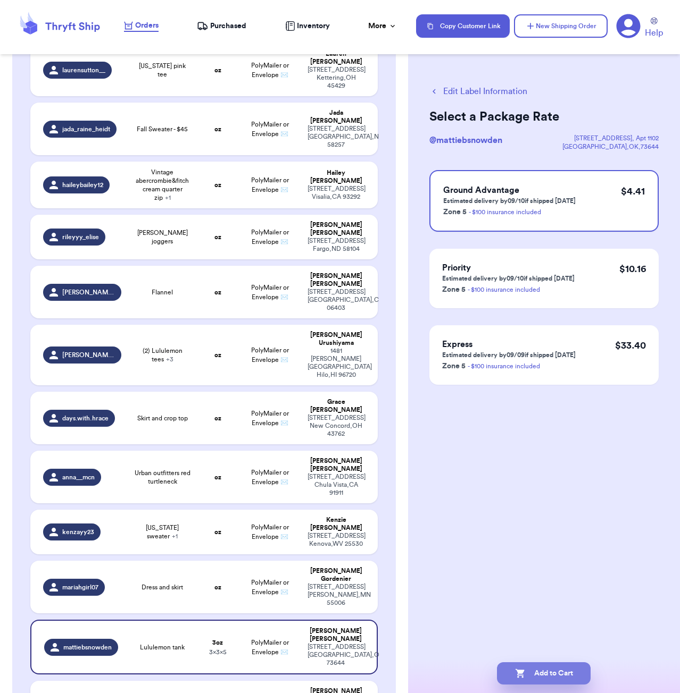
click at [584, 678] on button "Add to Cart" at bounding box center [544, 674] width 94 height 22
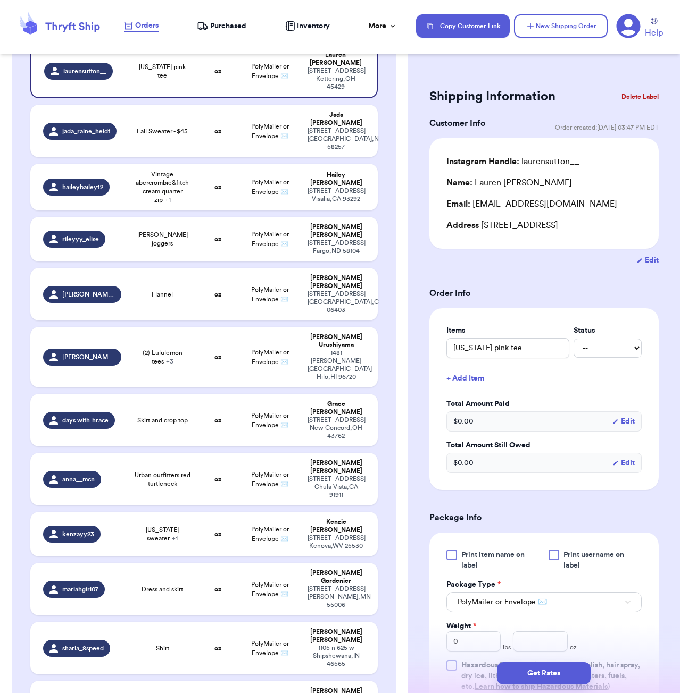
scroll to position [1441, 0]
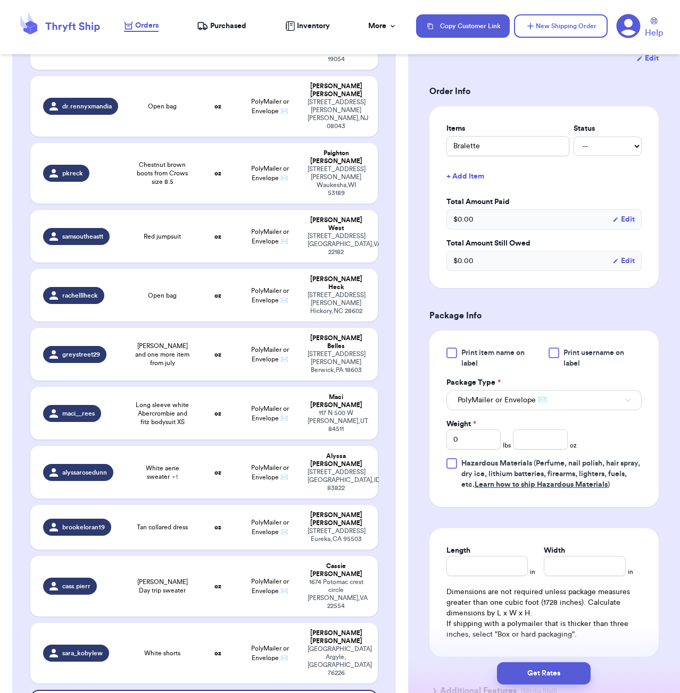
scroll to position [212, 0]
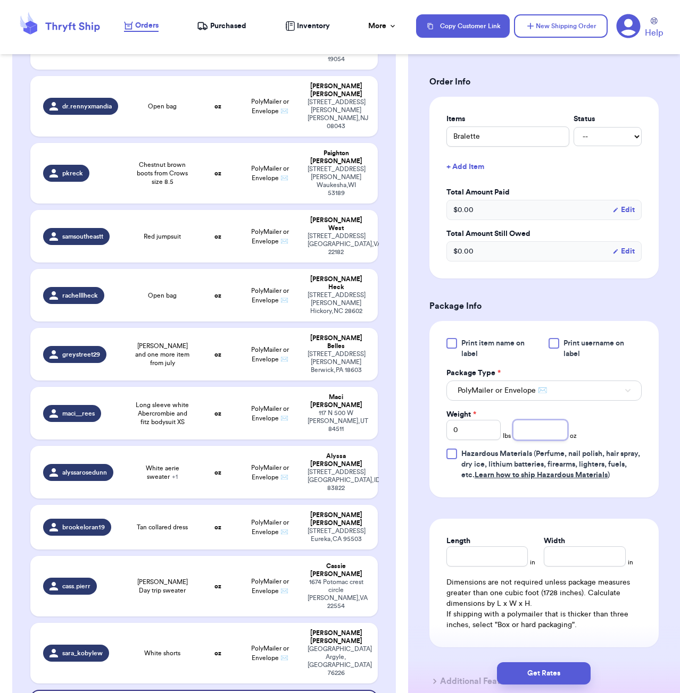
click at [549, 437] on input "number" at bounding box center [540, 430] width 54 height 20
click at [504, 559] on input "Length" at bounding box center [487, 557] width 82 height 20
click at [553, 681] on button "Get Rates" at bounding box center [544, 674] width 94 height 22
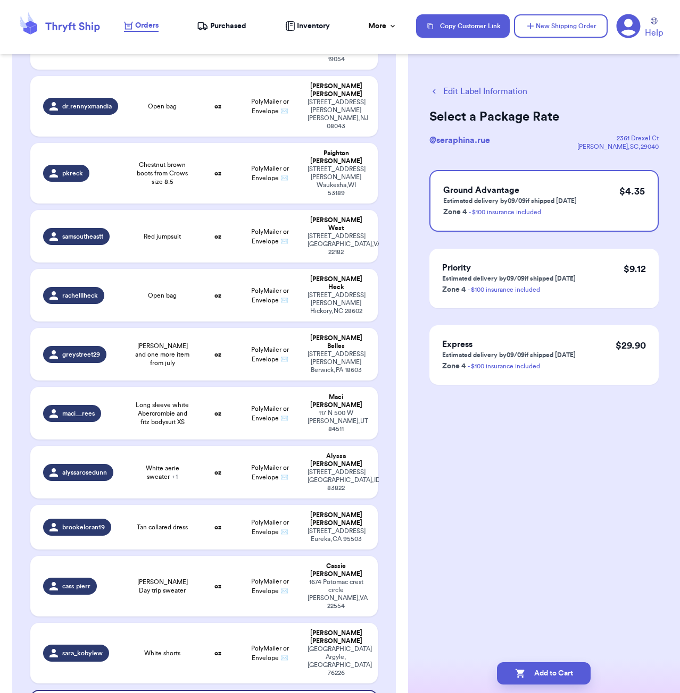
scroll to position [0, 0]
click at [550, 665] on button "Add to Cart" at bounding box center [544, 674] width 94 height 22
